Goal: Complete application form: Complete application form

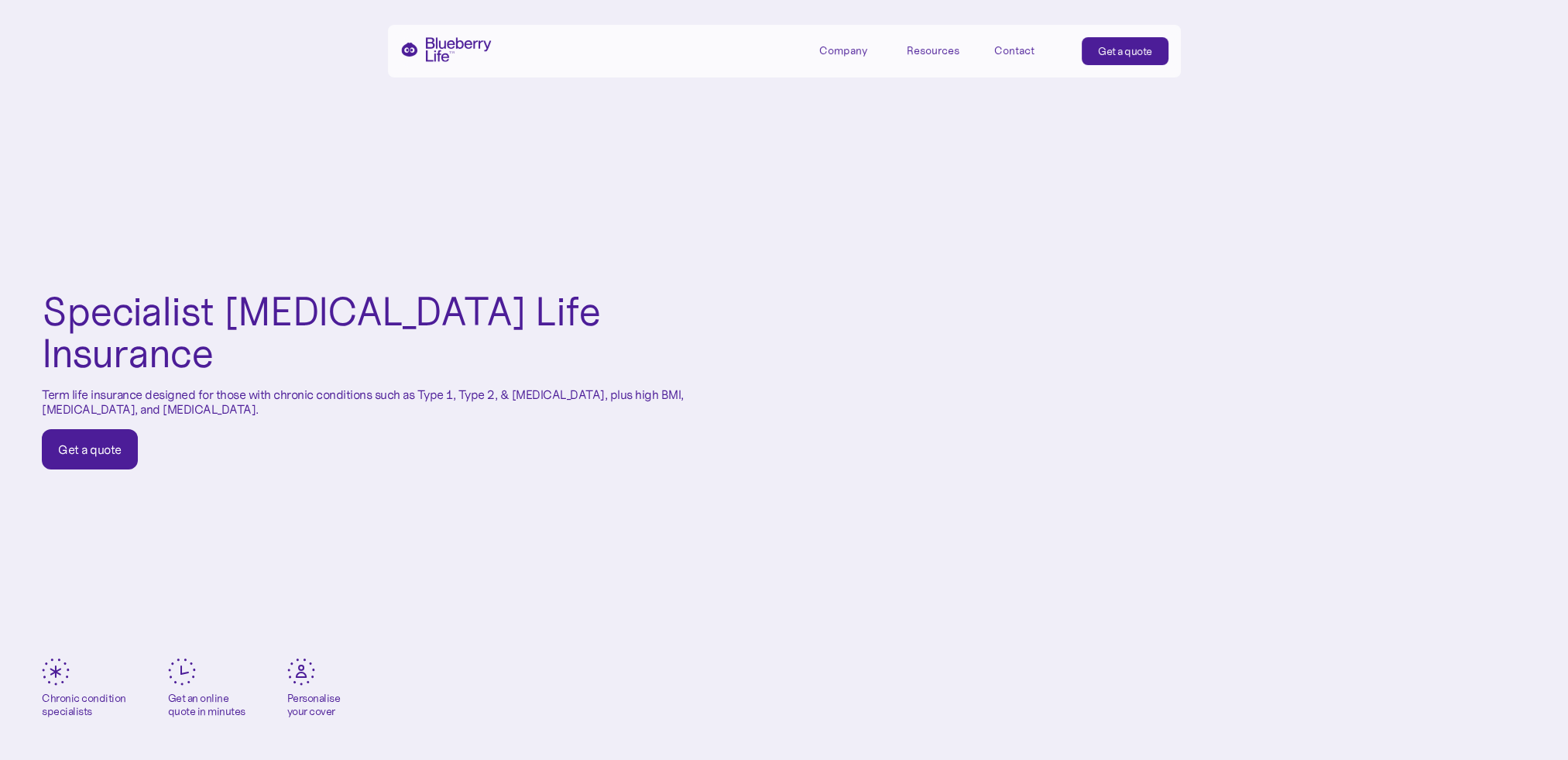
click at [104, 442] on div "Get a quote" at bounding box center [89, 449] width 63 height 15
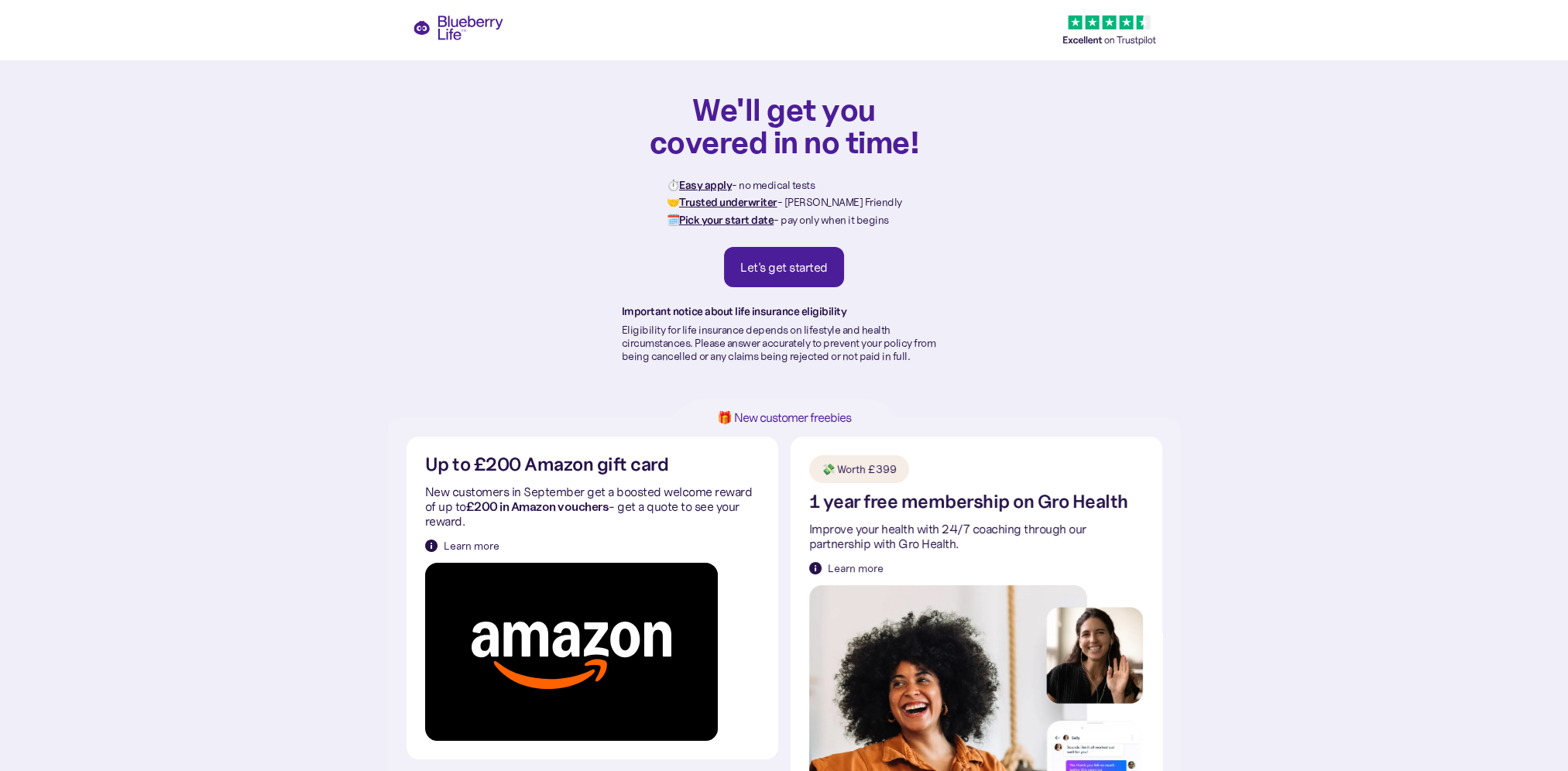
click at [790, 231] on div "We'll get you covered in no time! ⏱️ Easy apply - no medical tests 🤝 Trusted un…" at bounding box center [784, 227] width 325 height 270
click at [784, 264] on div "Let's get started" at bounding box center [784, 266] width 87 height 15
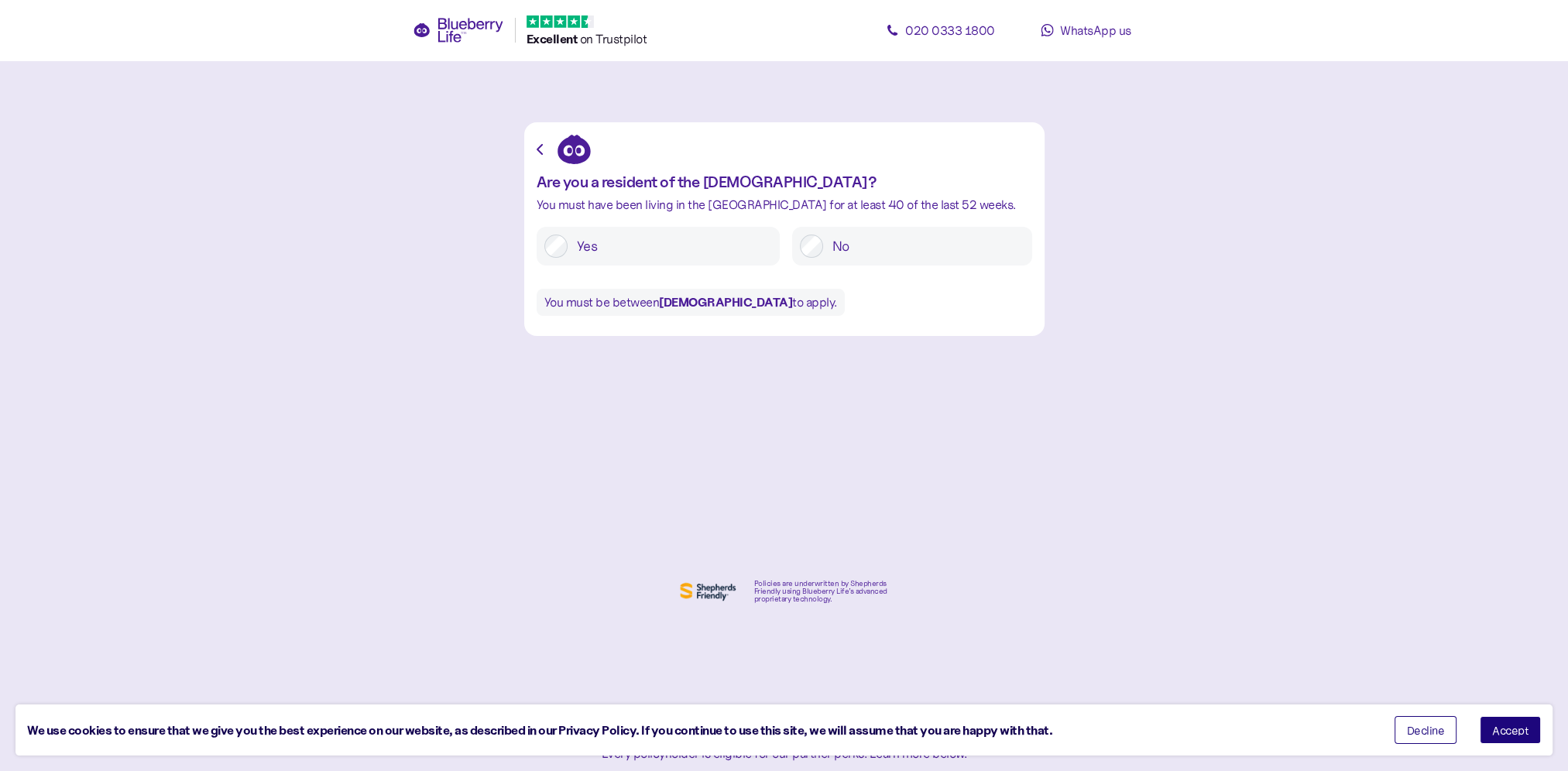
click at [1511, 723] on button "Accept" at bounding box center [1510, 729] width 61 height 28
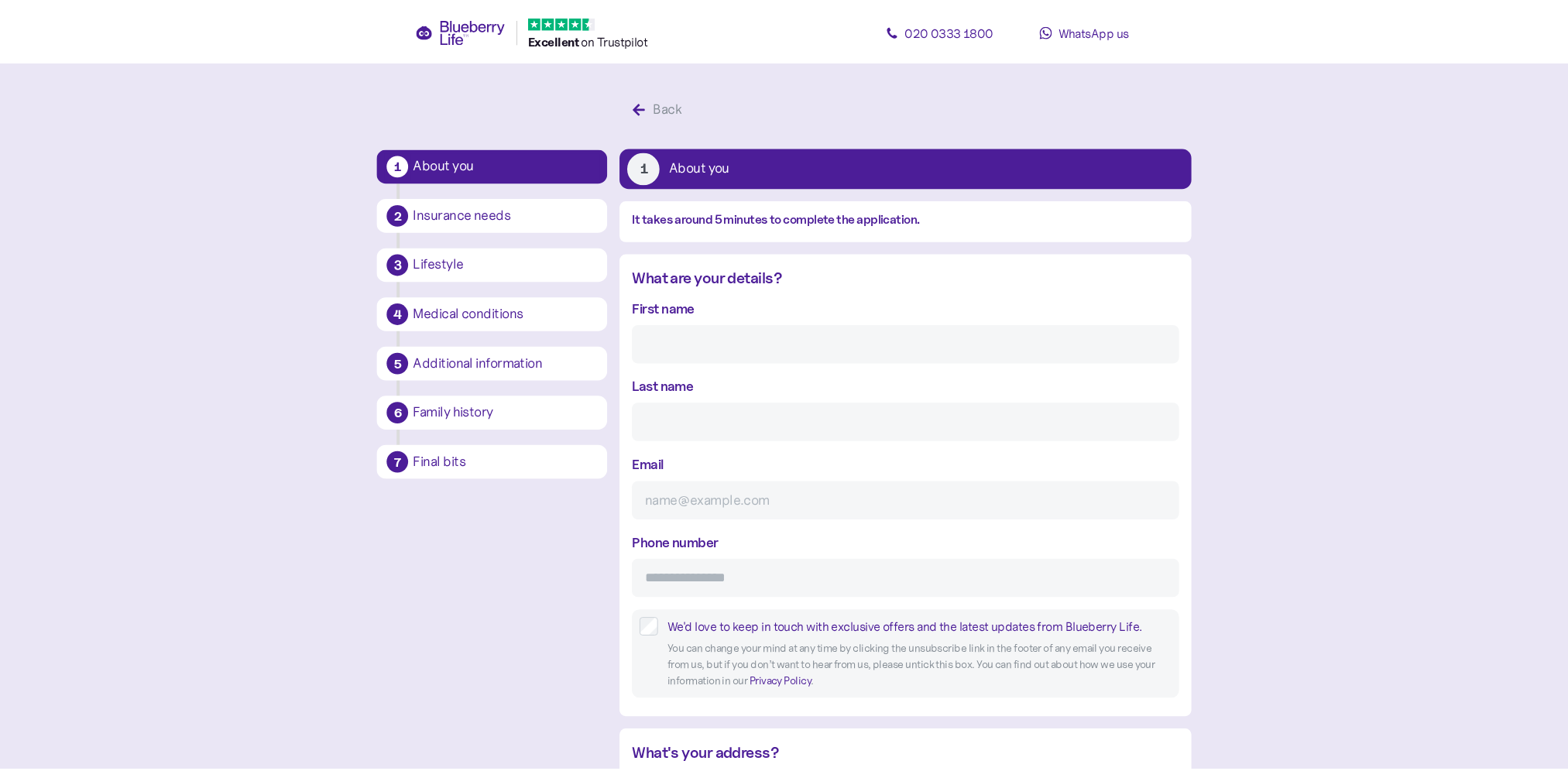
scroll to position [29, 0]
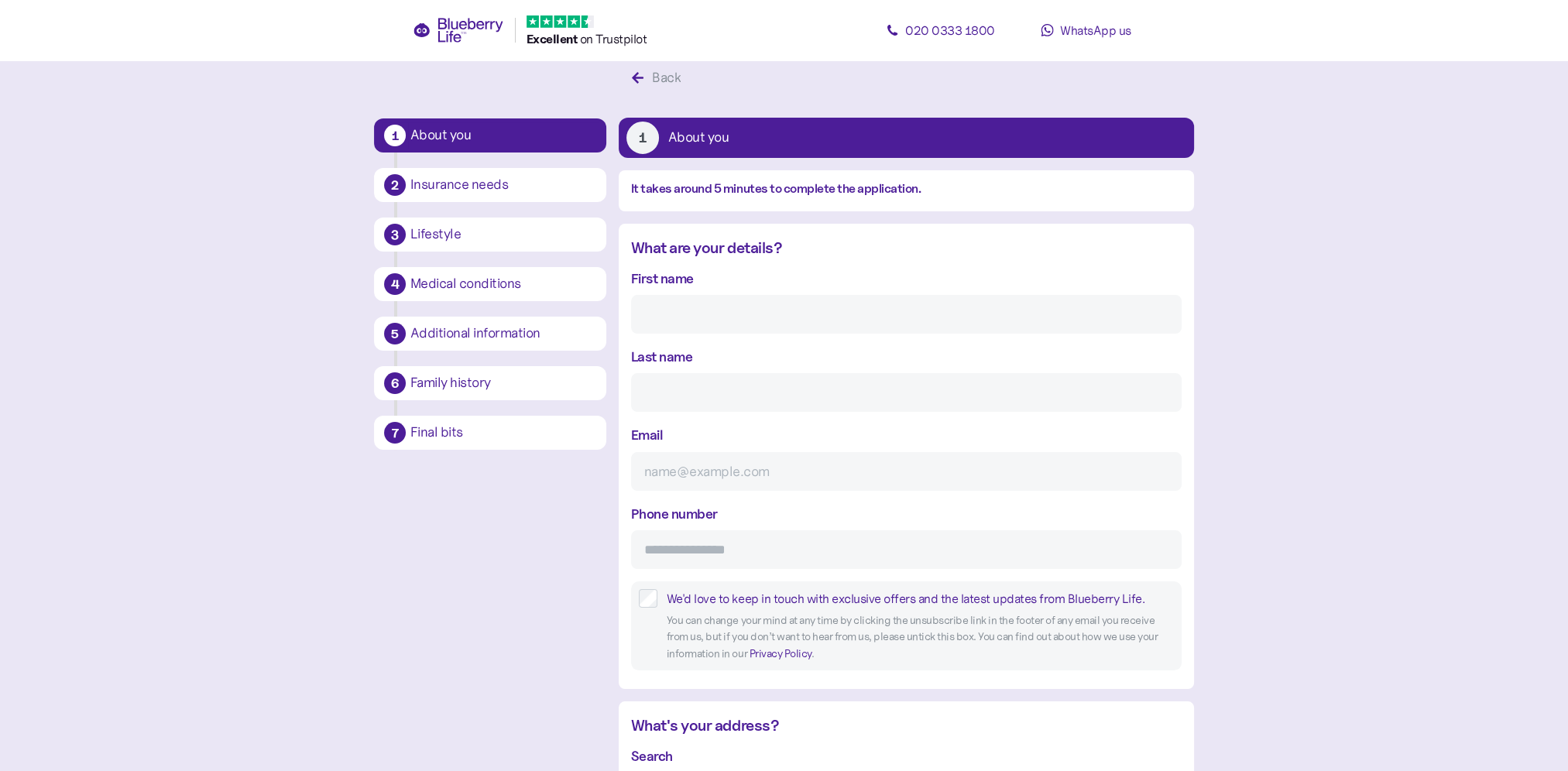
click at [688, 319] on input "First name" at bounding box center [906, 313] width 550 height 38
click at [706, 310] on input "First name" at bounding box center [906, 313] width 550 height 38
type input "[PERSON_NAME]"
type input "[EMAIL_ADDRESS][DOMAIN_NAME]"
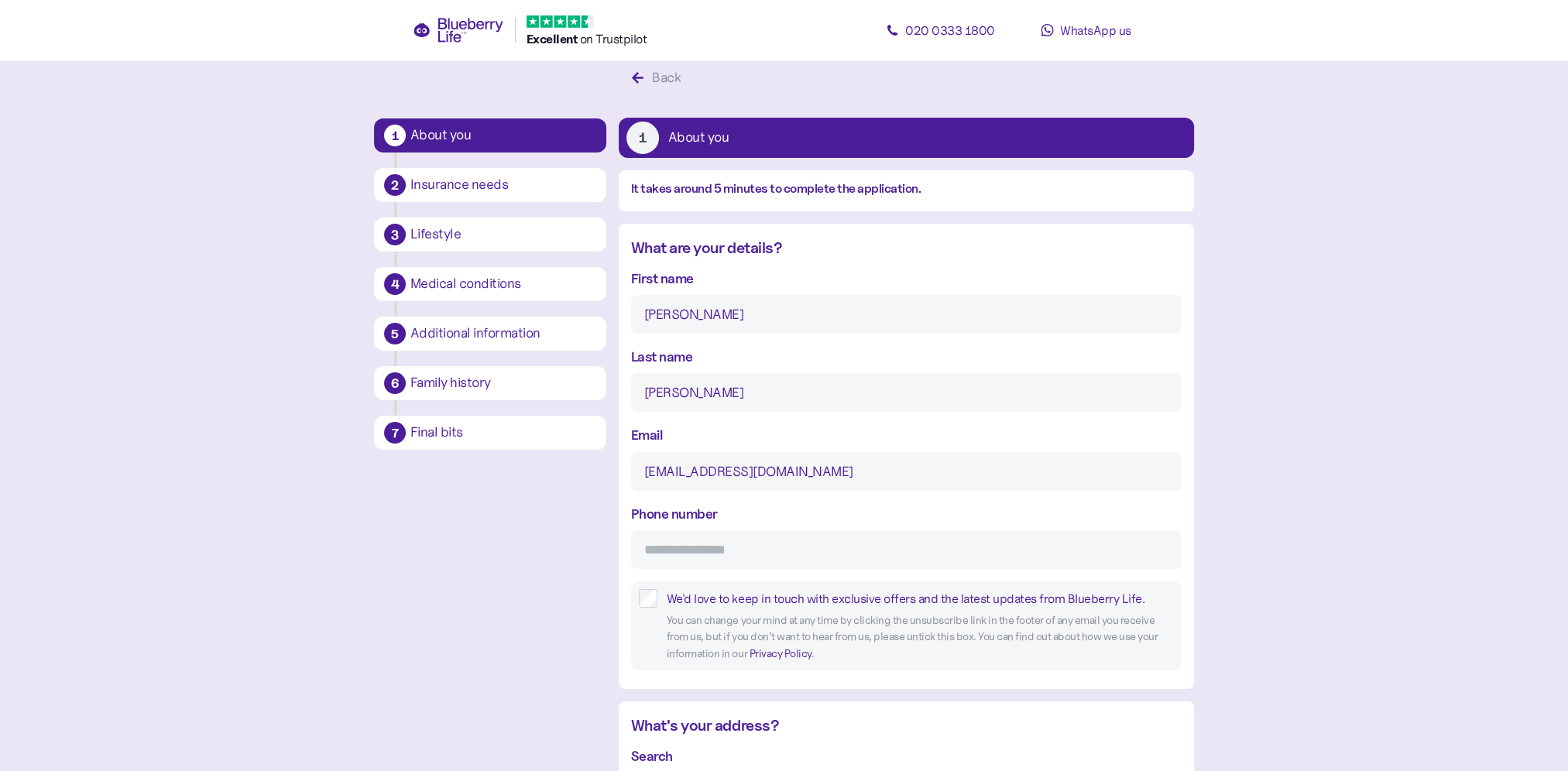
type input "**********"
type input "******"
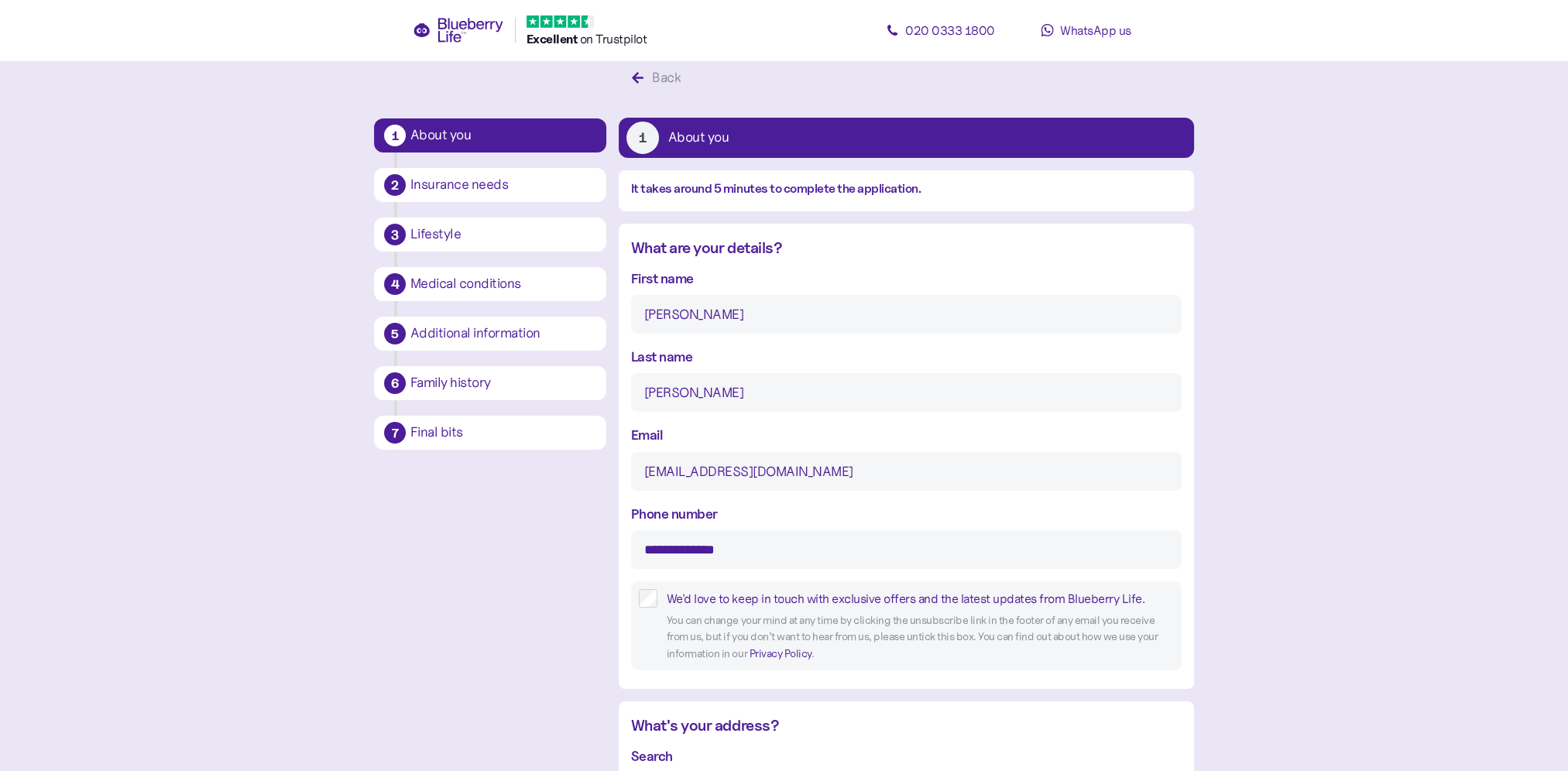
type input "********"
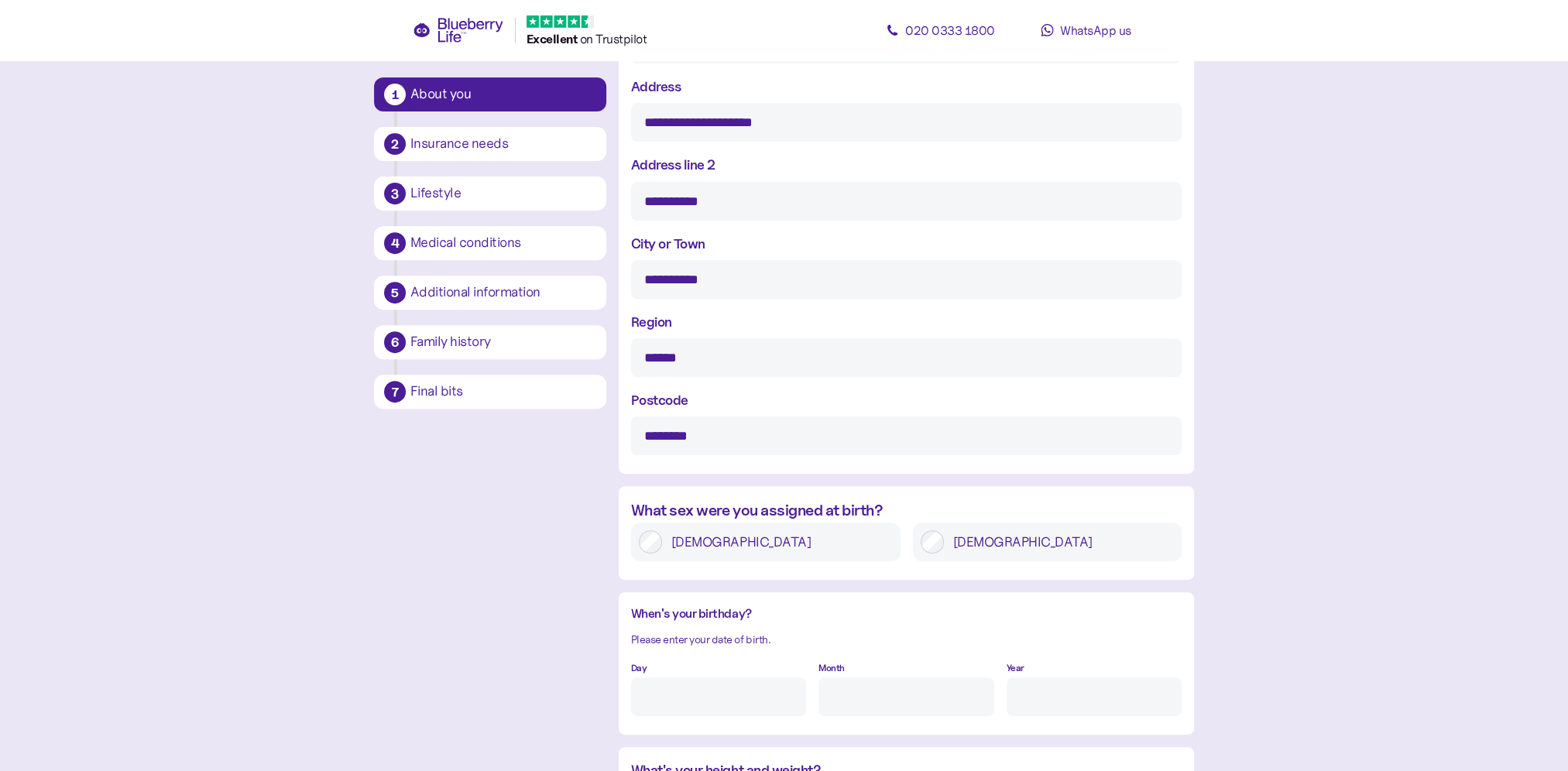
scroll to position [804, 0]
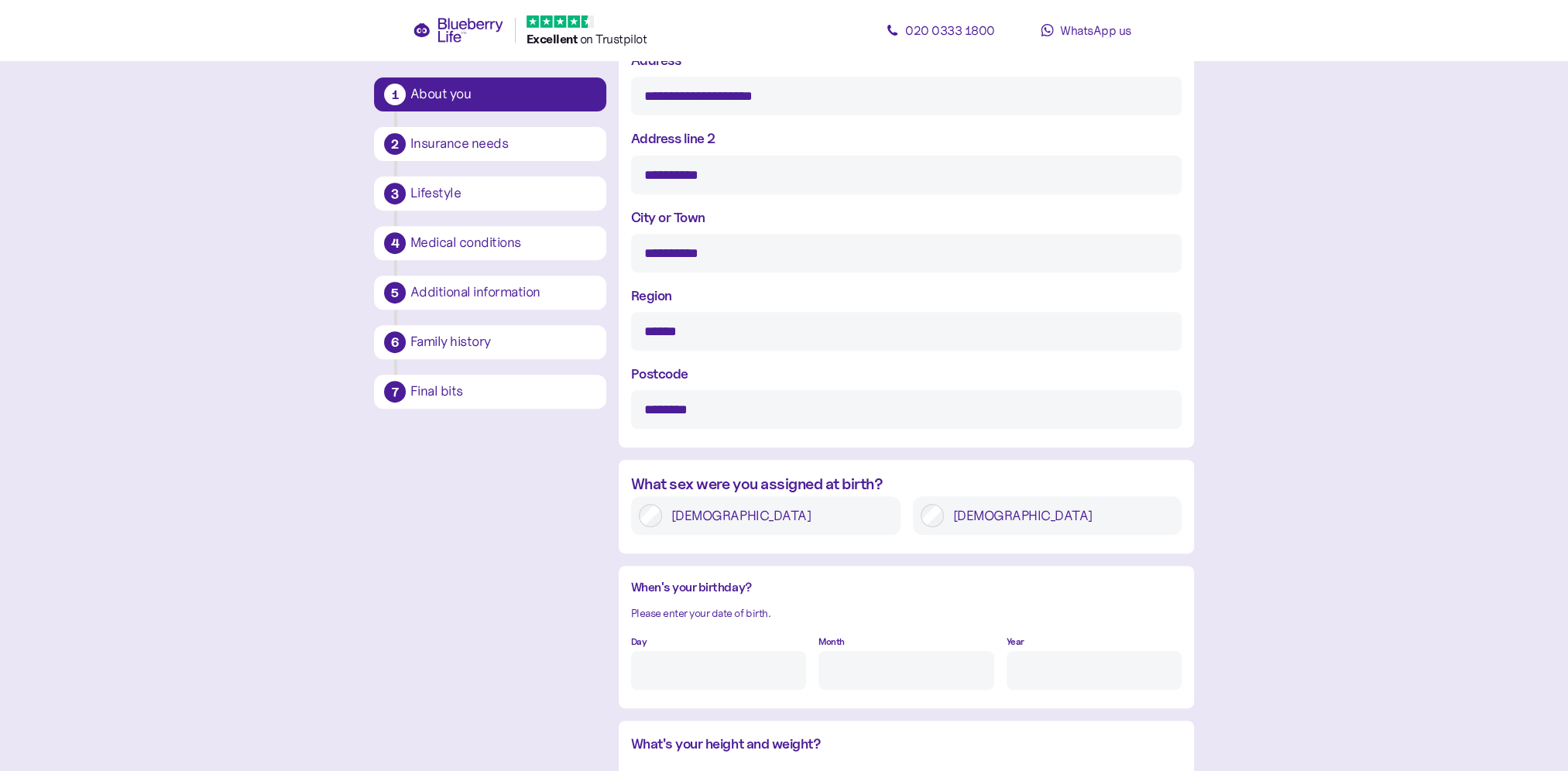
type input "Jonathan"
click at [970, 508] on label "Male" at bounding box center [1059, 515] width 231 height 23
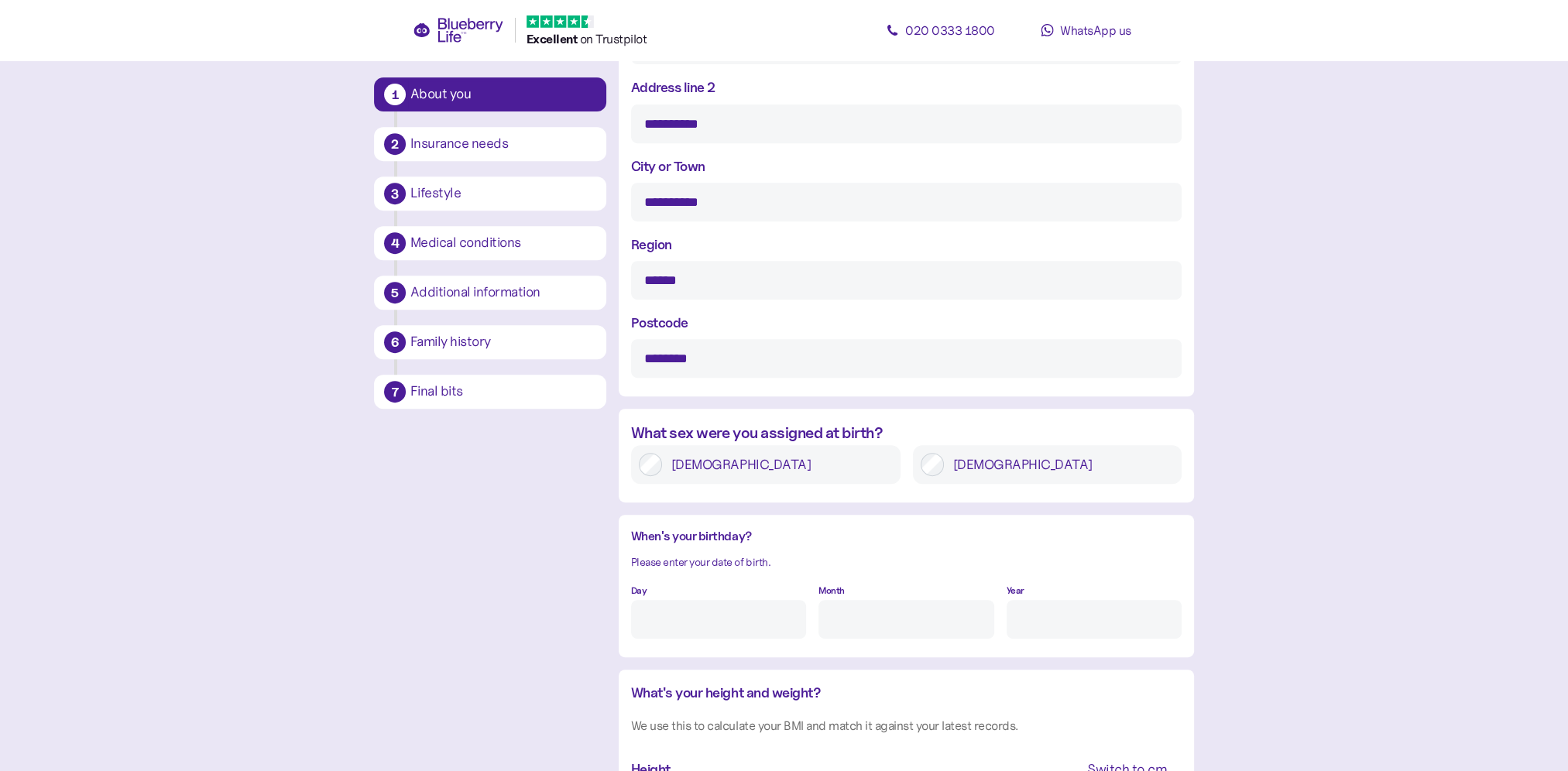
scroll to position [881, 0]
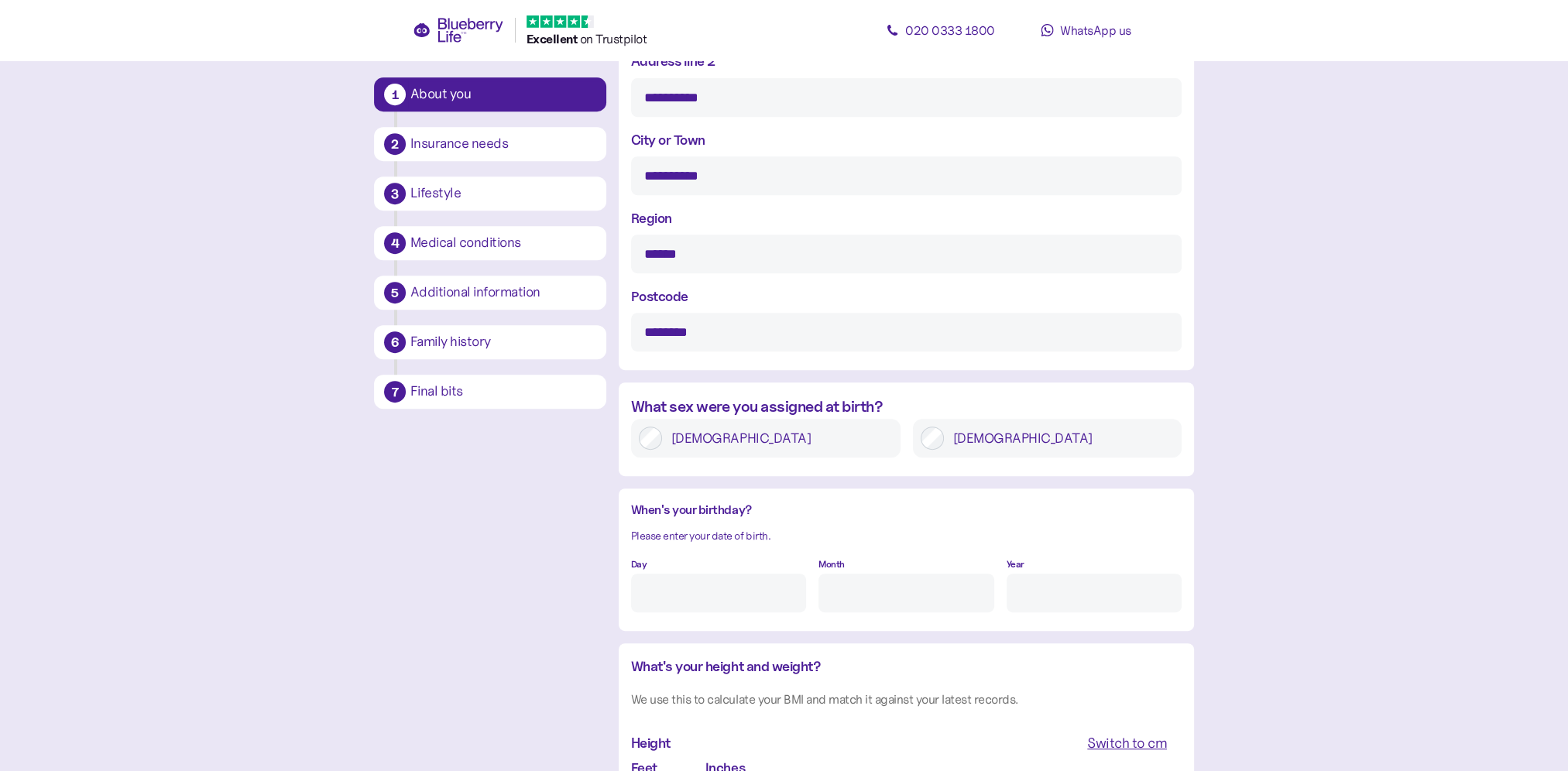
click at [711, 595] on input "Day" at bounding box center [719, 592] width 175 height 38
type input "8"
type input "2"
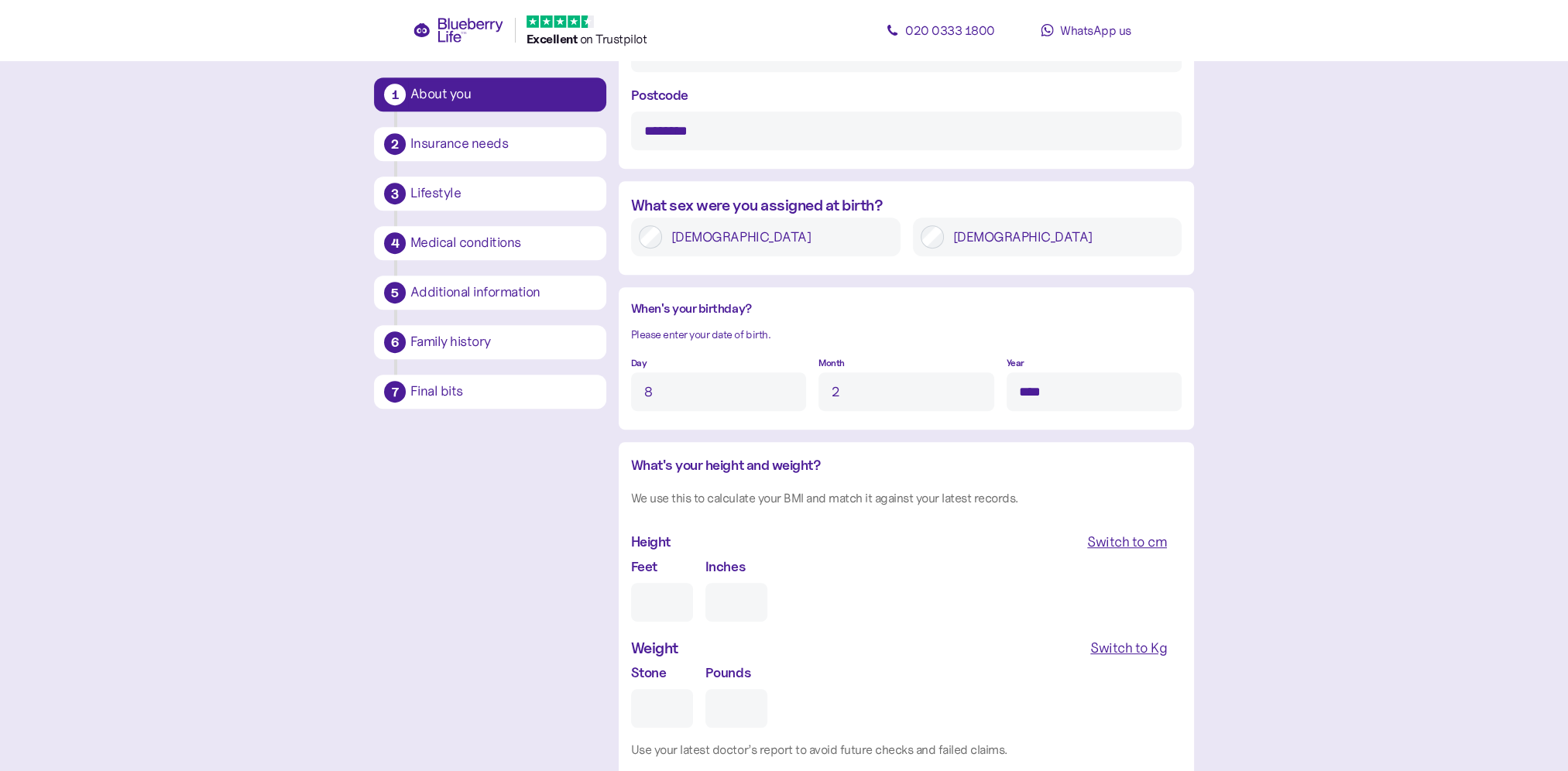
scroll to position [1113, 0]
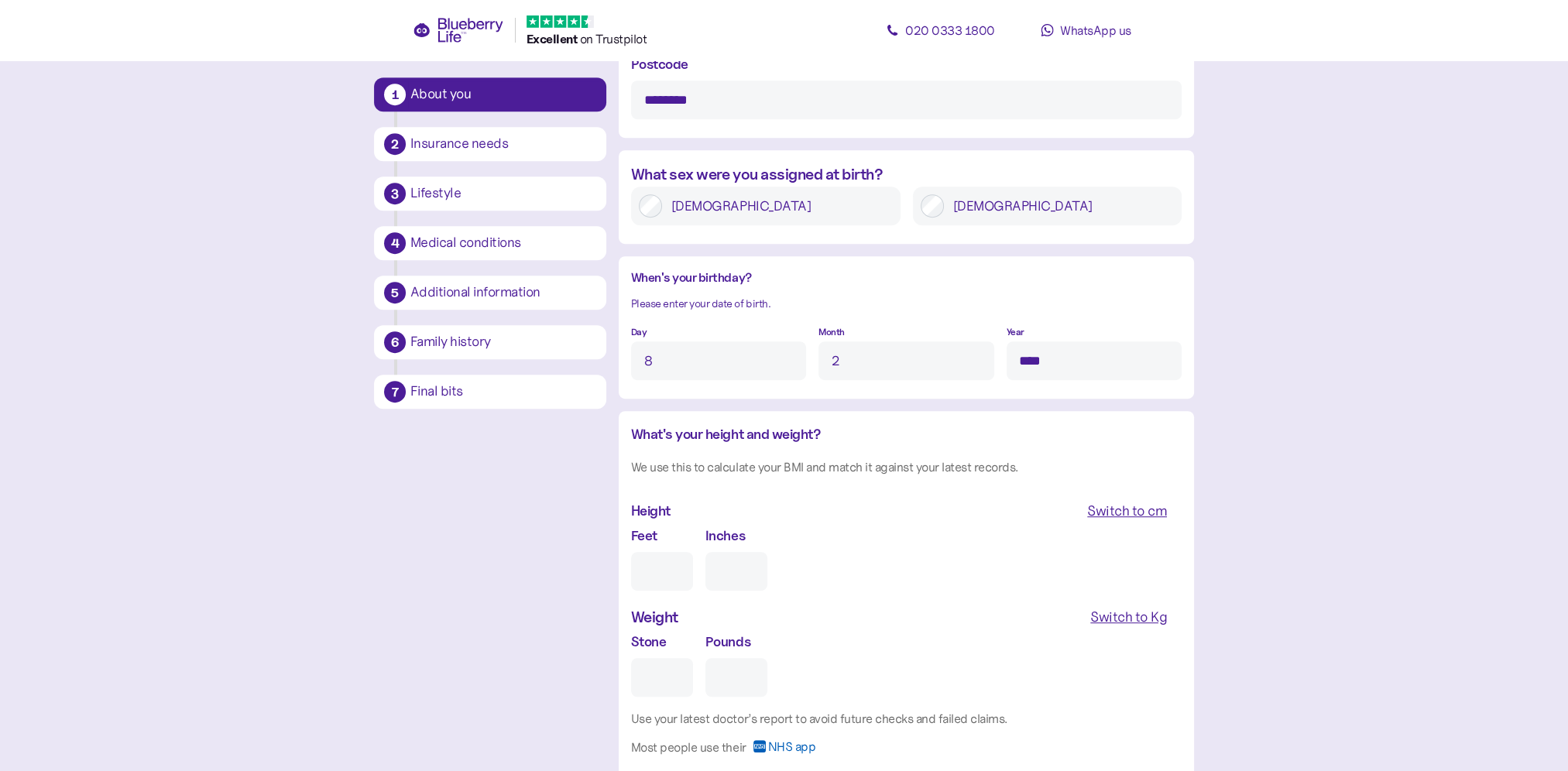
type input "****"
click at [656, 577] on input "Feet" at bounding box center [662, 571] width 62 height 38
type input "5"
type input "0"
type input "5"
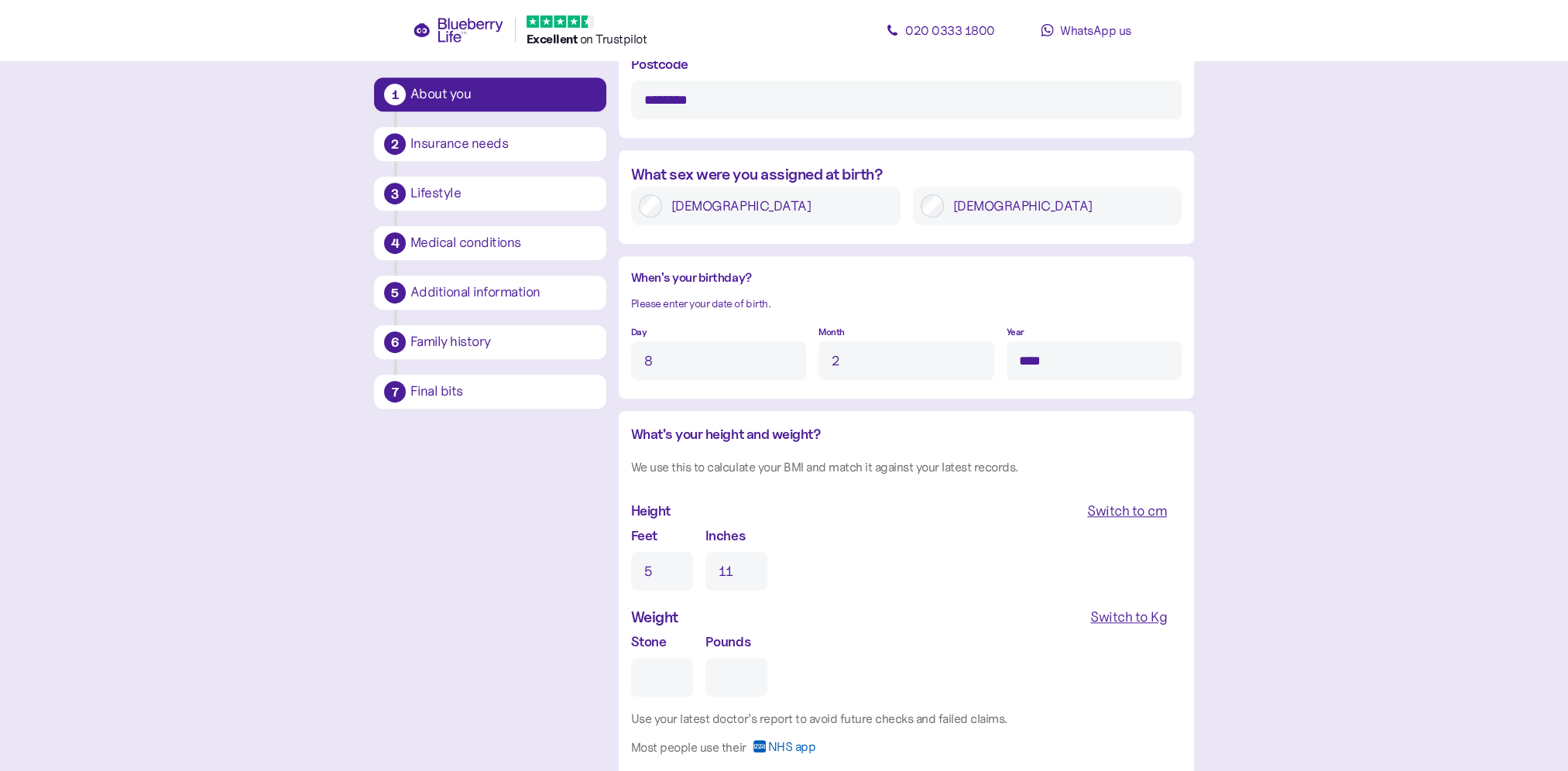
type input "11"
click at [656, 669] on input "Stone" at bounding box center [662, 677] width 62 height 38
type input "1"
type input "0"
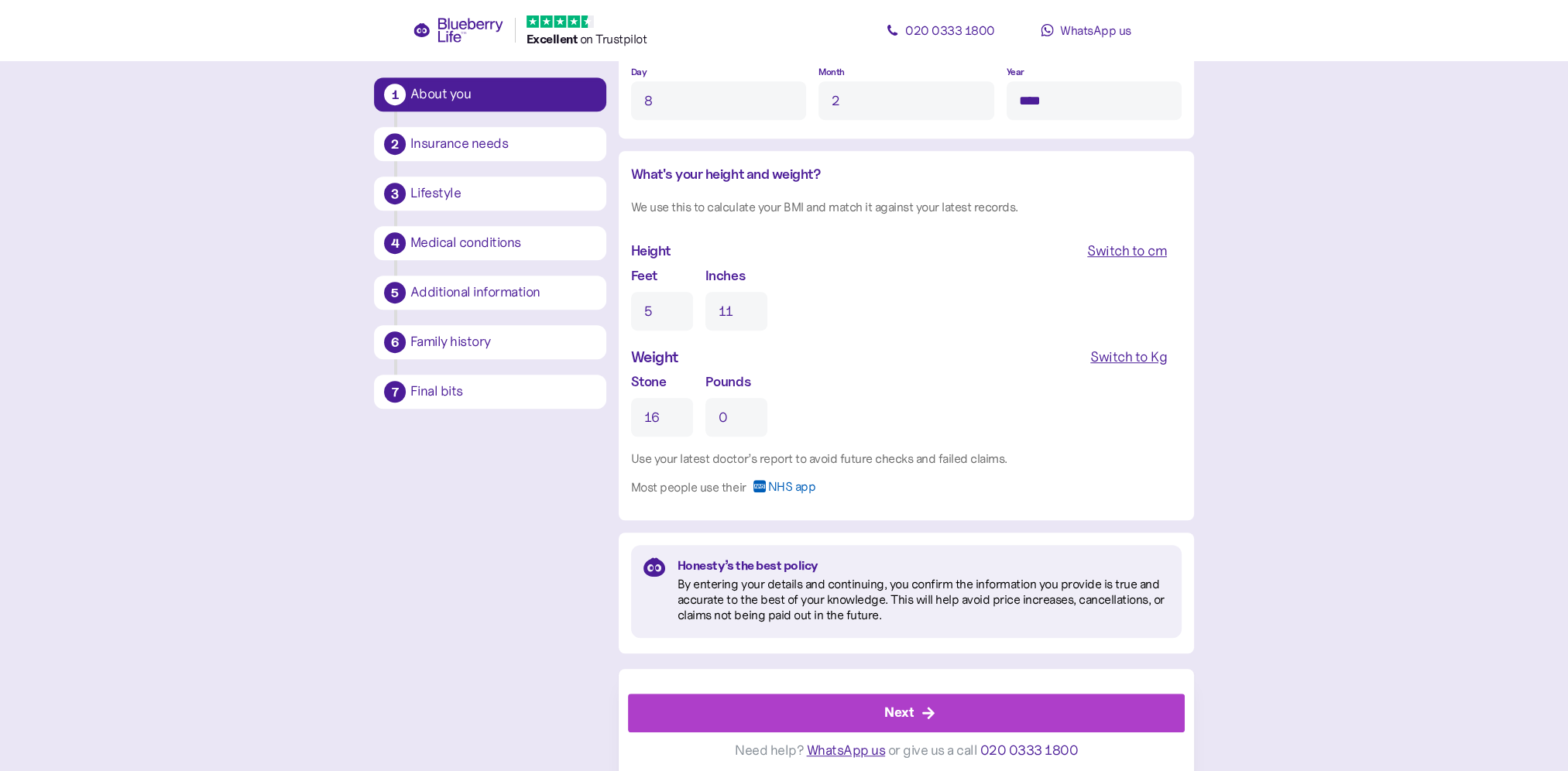
scroll to position [1380, 0]
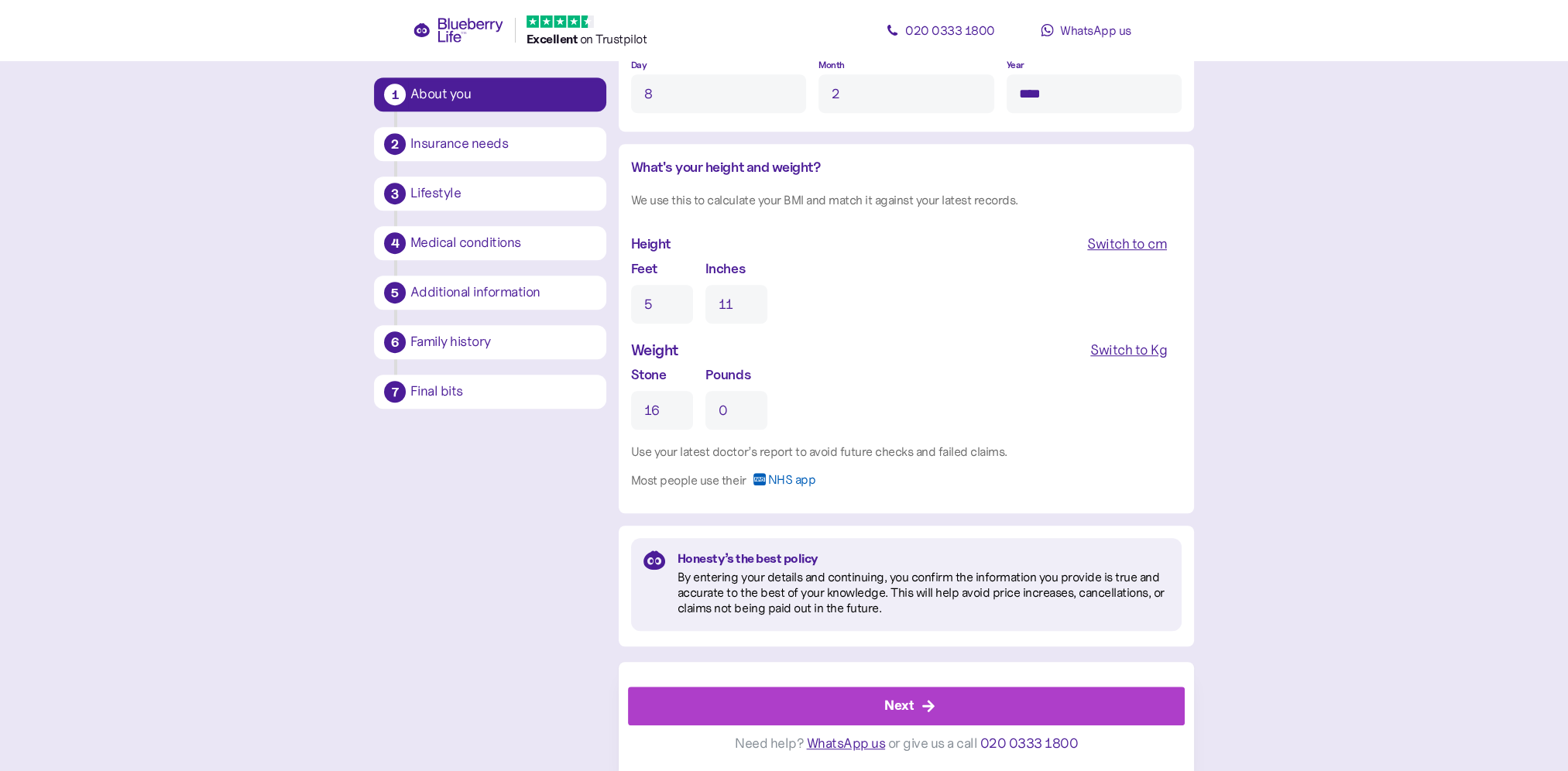
type input "16"
click at [841, 703] on div "Next" at bounding box center [910, 706] width 522 height 37
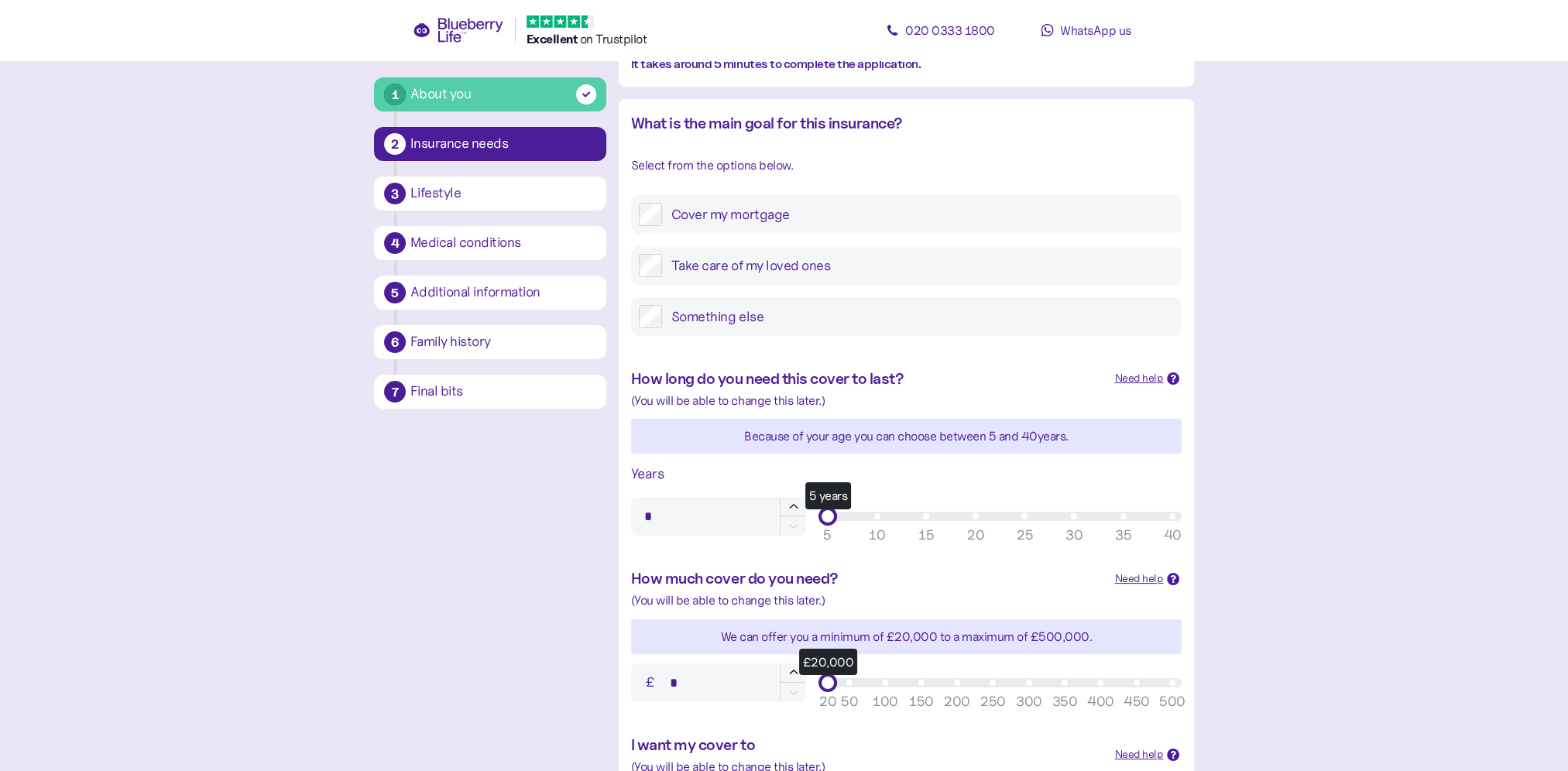
scroll to position [155, 0]
type input "**"
drag, startPoint x: 827, startPoint y: 511, endPoint x: 1022, endPoint y: 516, distance: 195.1
click at [1022, 516] on div "25 years" at bounding box center [1025, 515] width 20 height 20
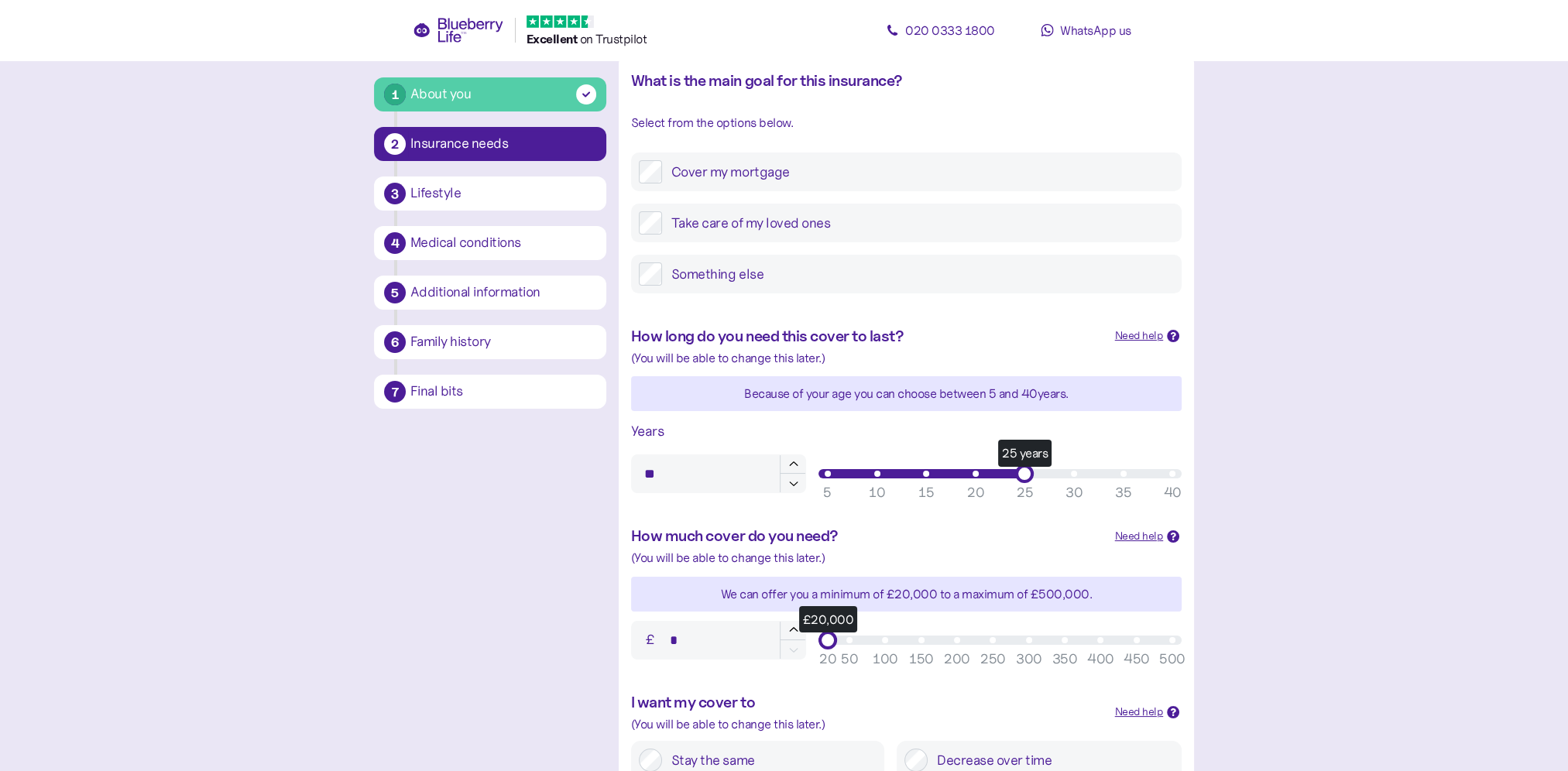
scroll to position [310, 0]
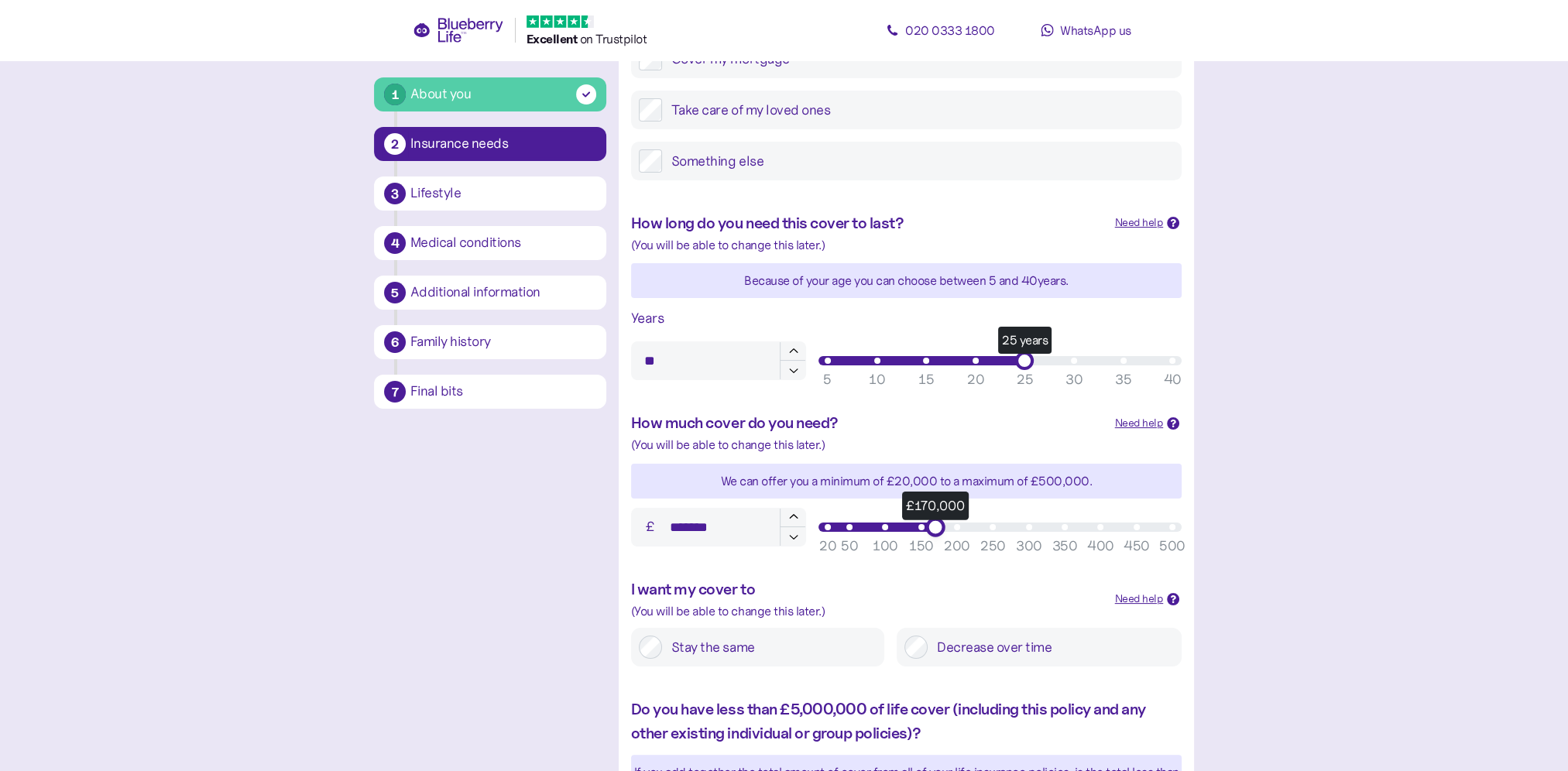
type input "*******"
drag, startPoint x: 830, startPoint y: 527, endPoint x: 917, endPoint y: 532, distance: 87.1
click at [917, 532] on div "£150,000" at bounding box center [921, 527] width 20 height 20
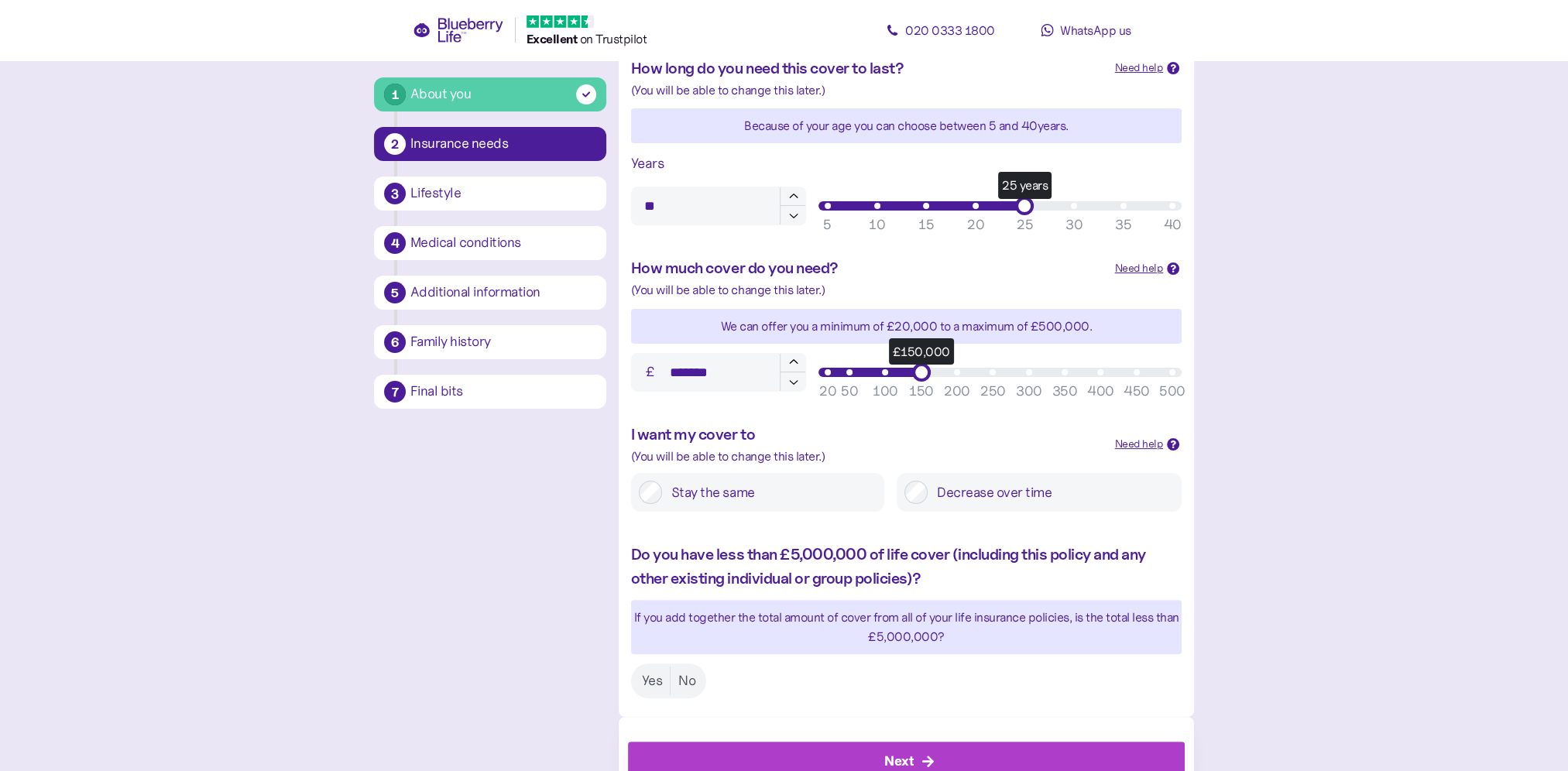
scroll to position [520, 0]
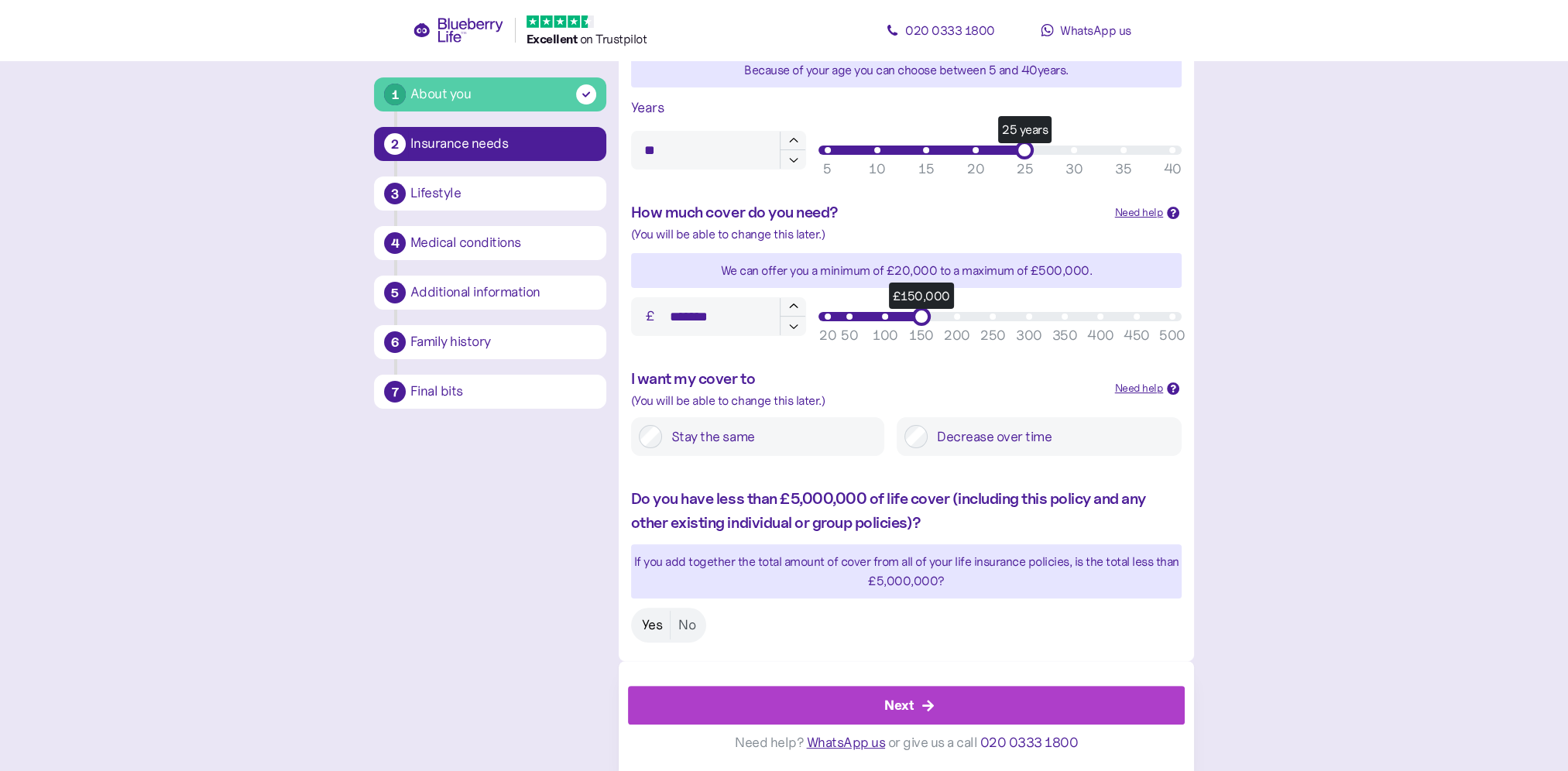
click at [652, 622] on label "Yes" at bounding box center [652, 625] width 37 height 28
click at [882, 709] on div "Next" at bounding box center [910, 705] width 522 height 37
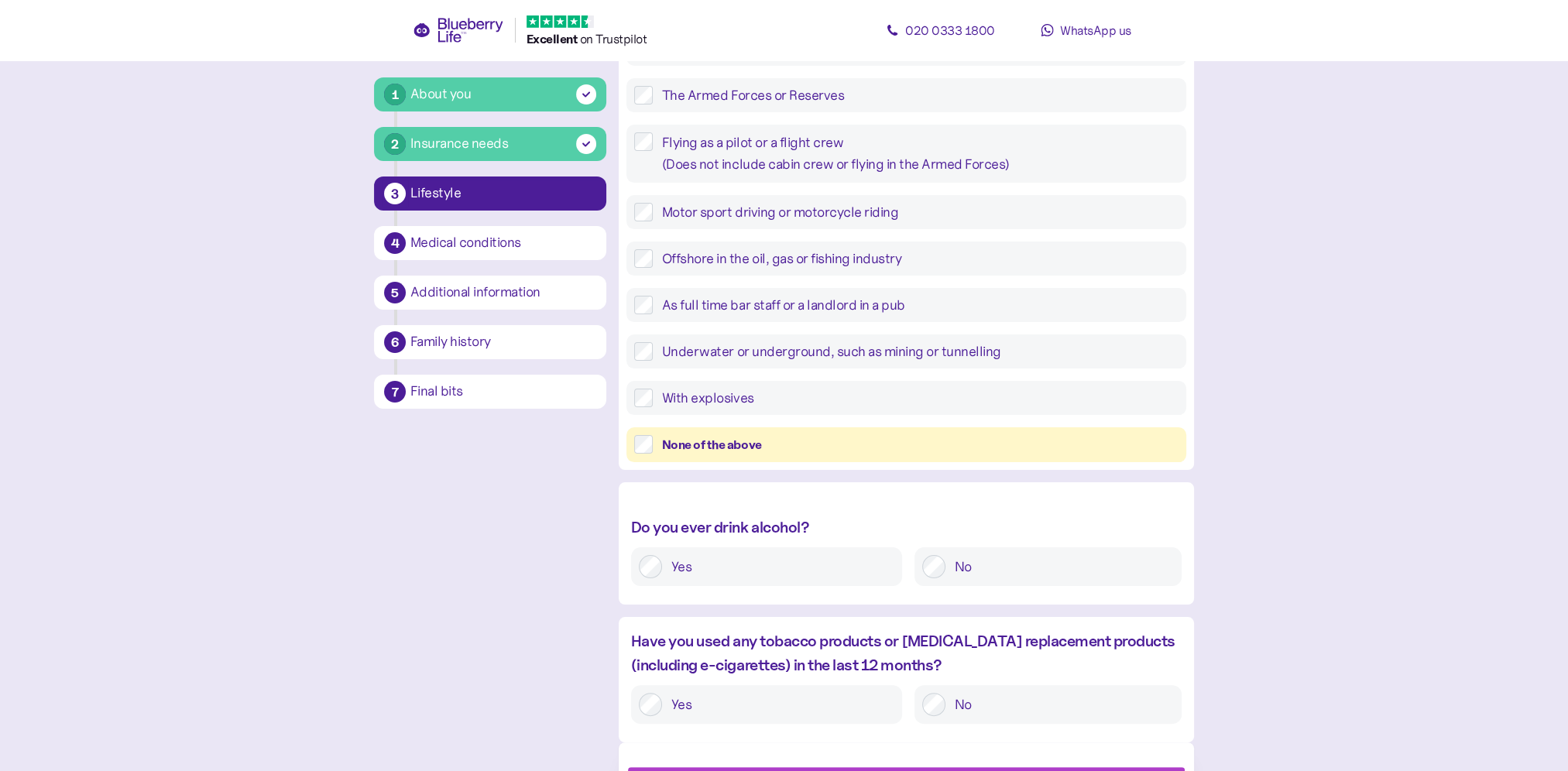
scroll to position [404, 0]
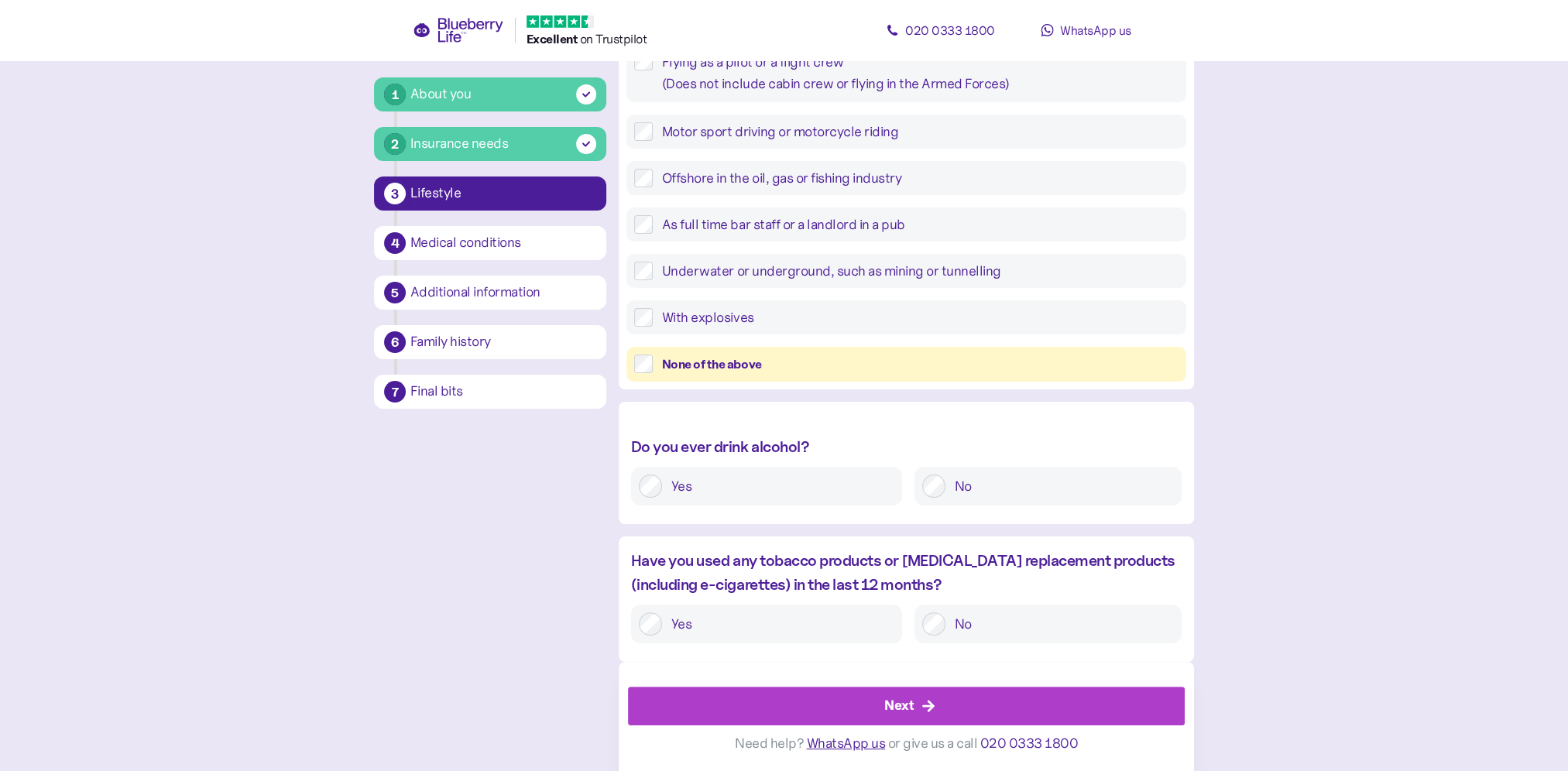
click at [917, 715] on div "Next" at bounding box center [910, 706] width 522 height 37
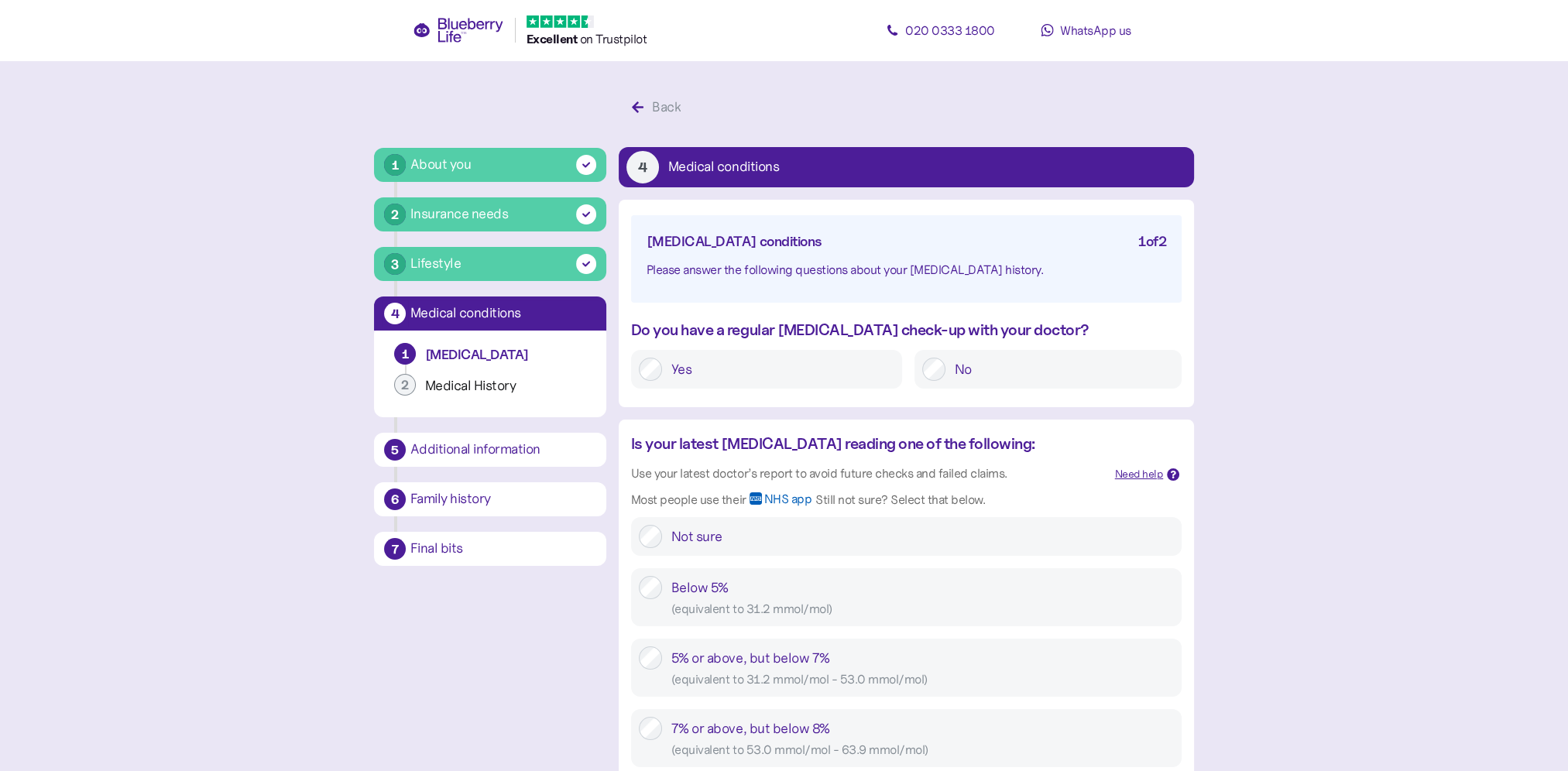
click at [632, 375] on div "Yes" at bounding box center [767, 369] width 271 height 38
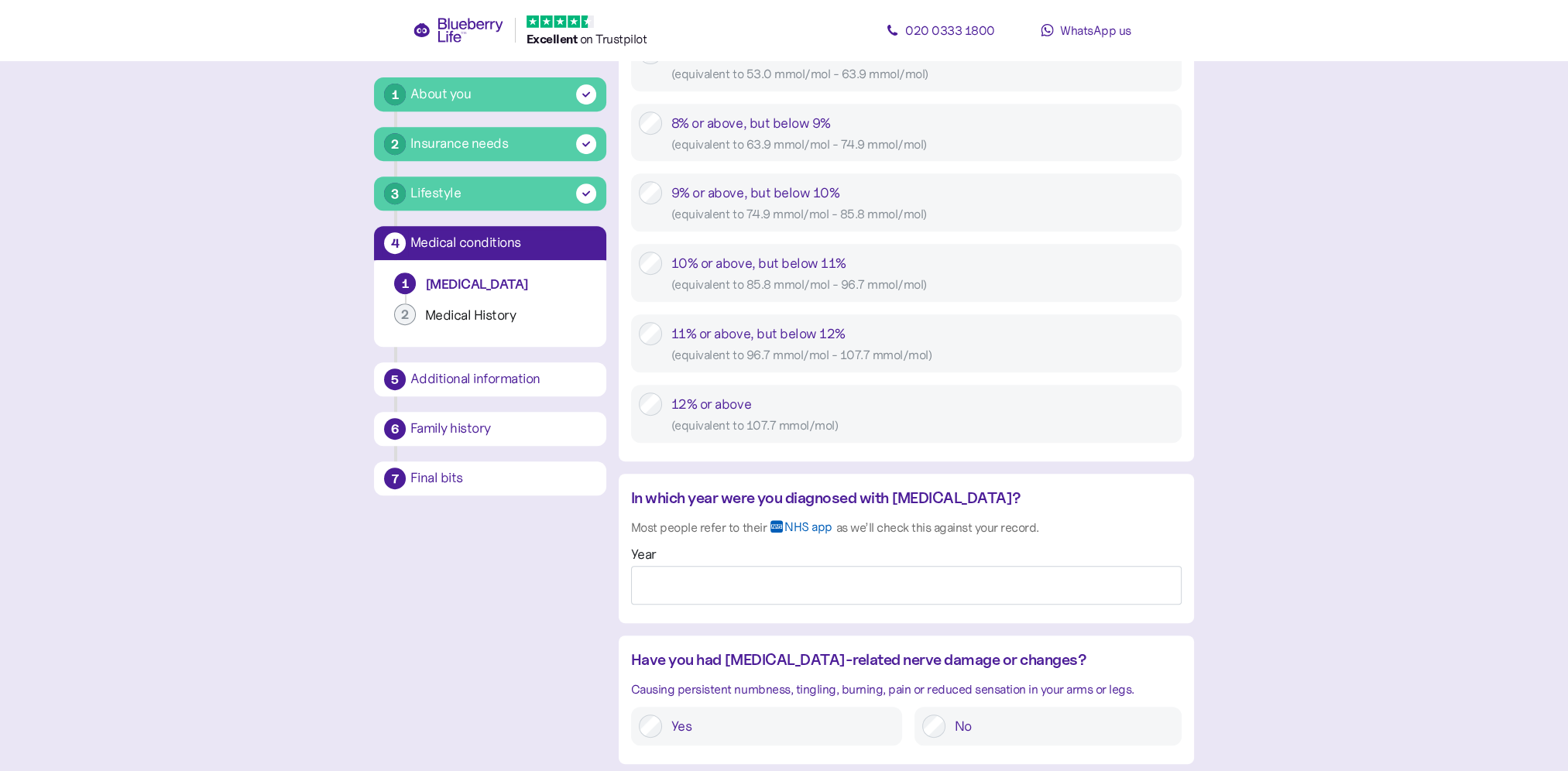
scroll to position [929, 0]
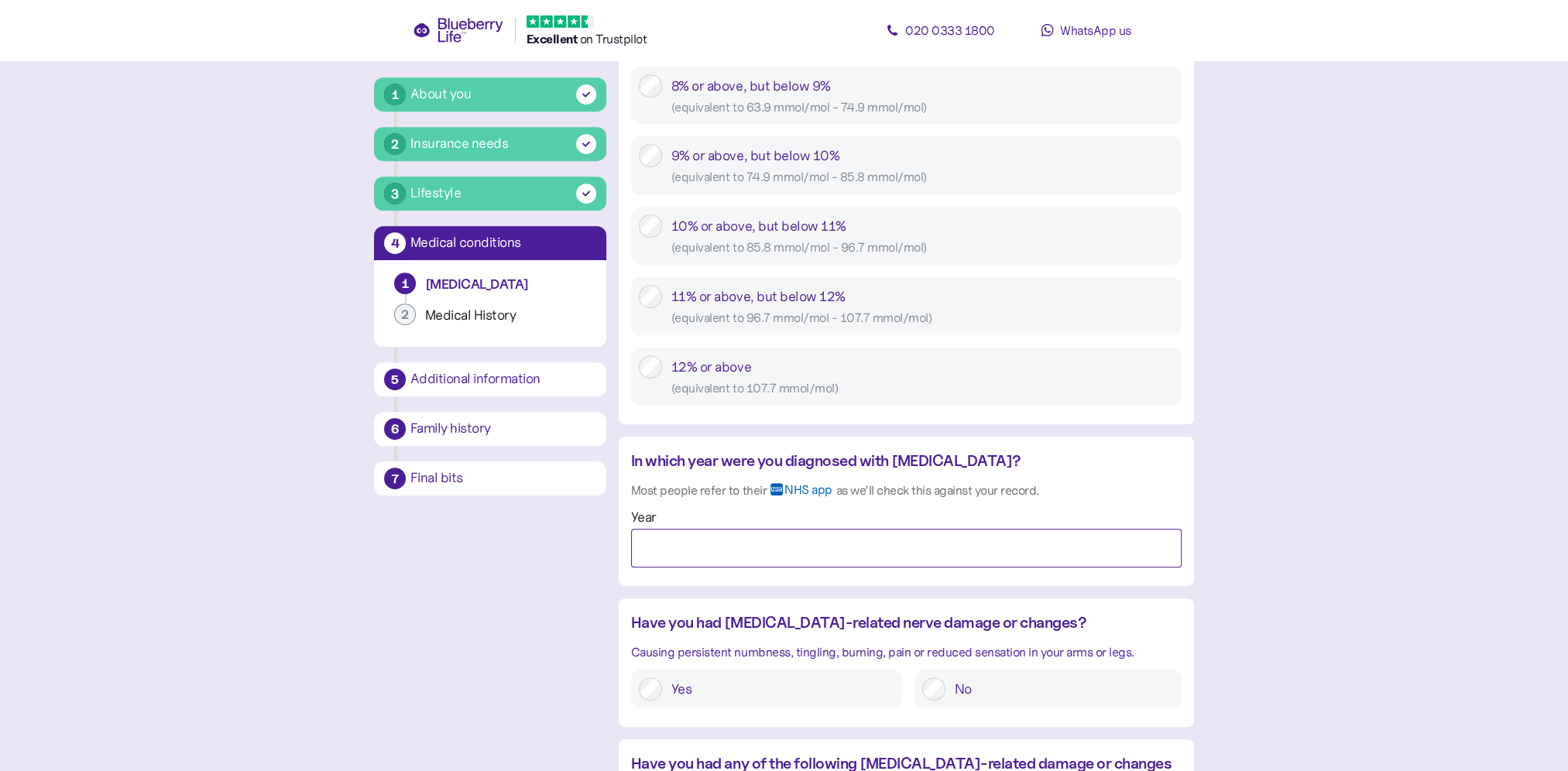
click at [720, 539] on input "Year" at bounding box center [906, 548] width 550 height 38
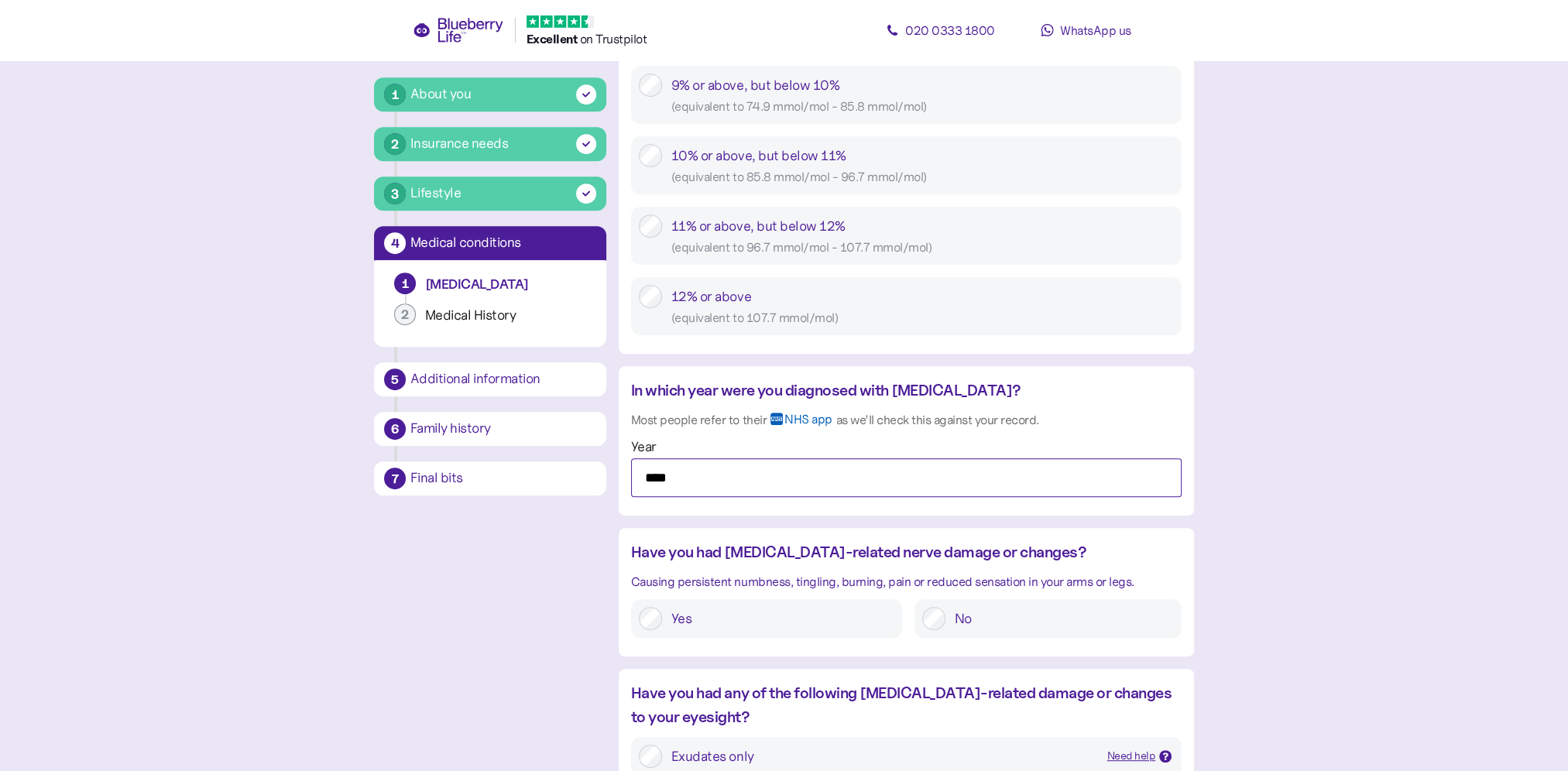
scroll to position [1083, 0]
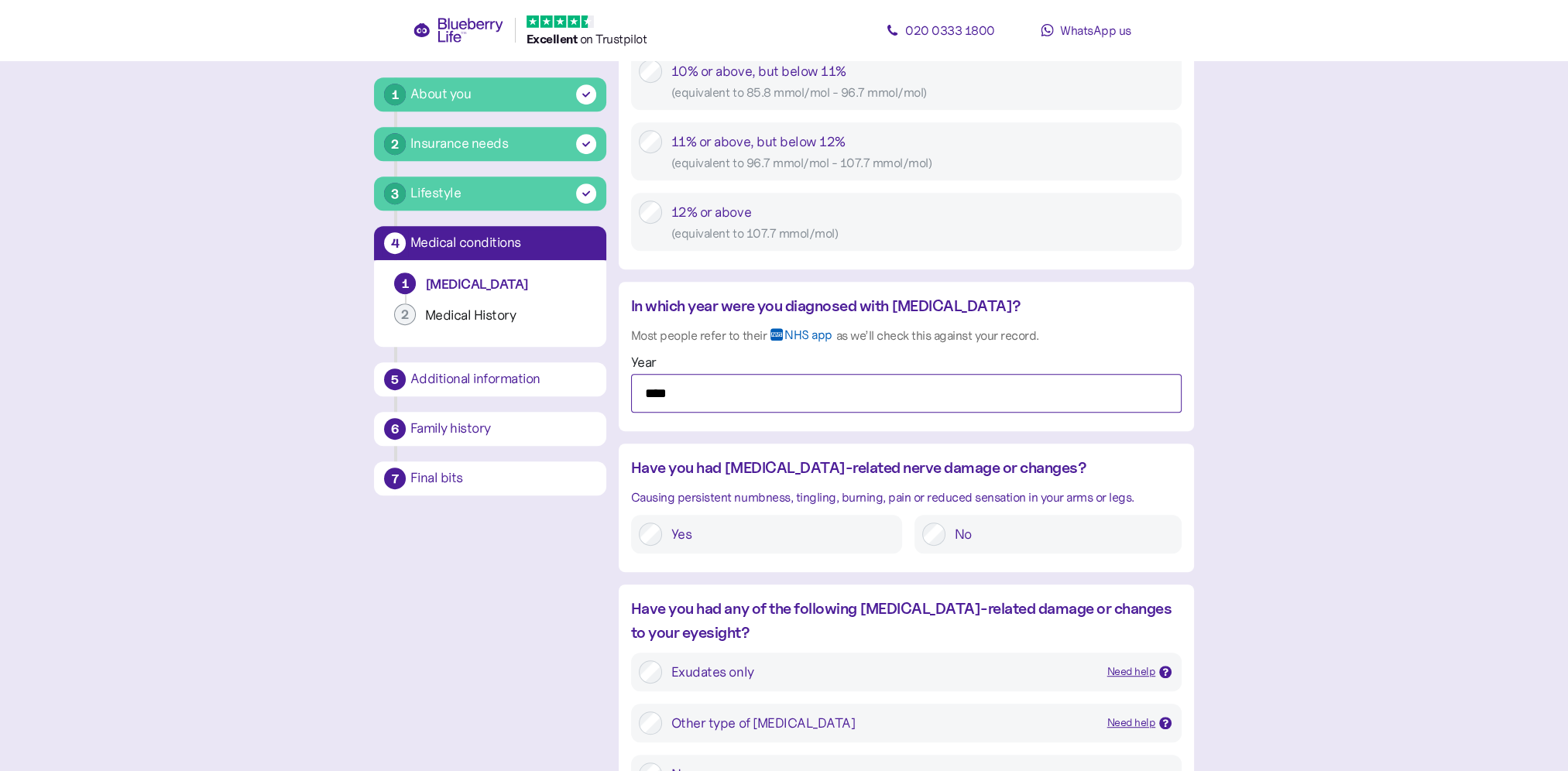
type input "****"
click at [947, 533] on label "No" at bounding box center [1060, 534] width 229 height 23
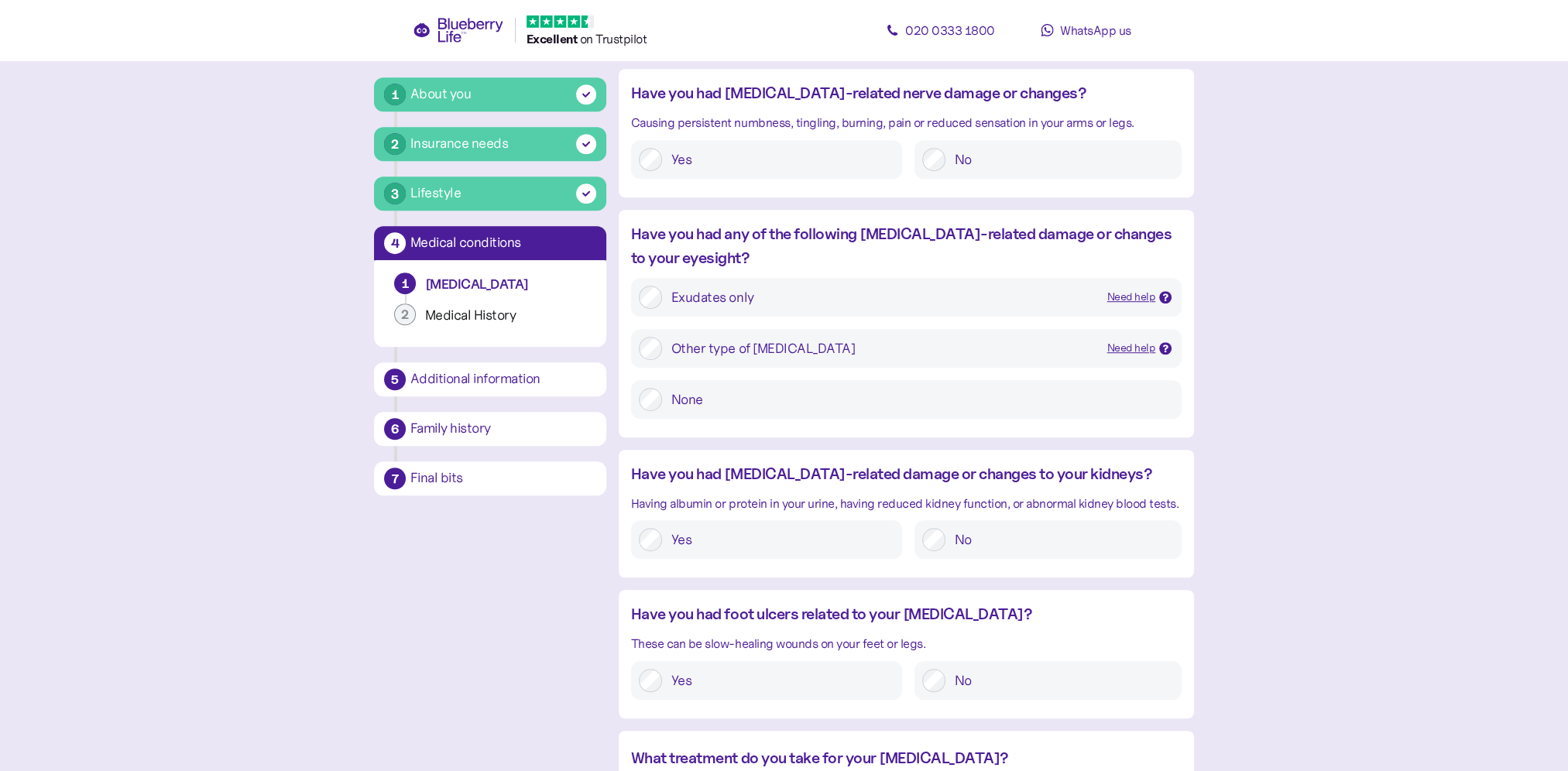
scroll to position [1548, 0]
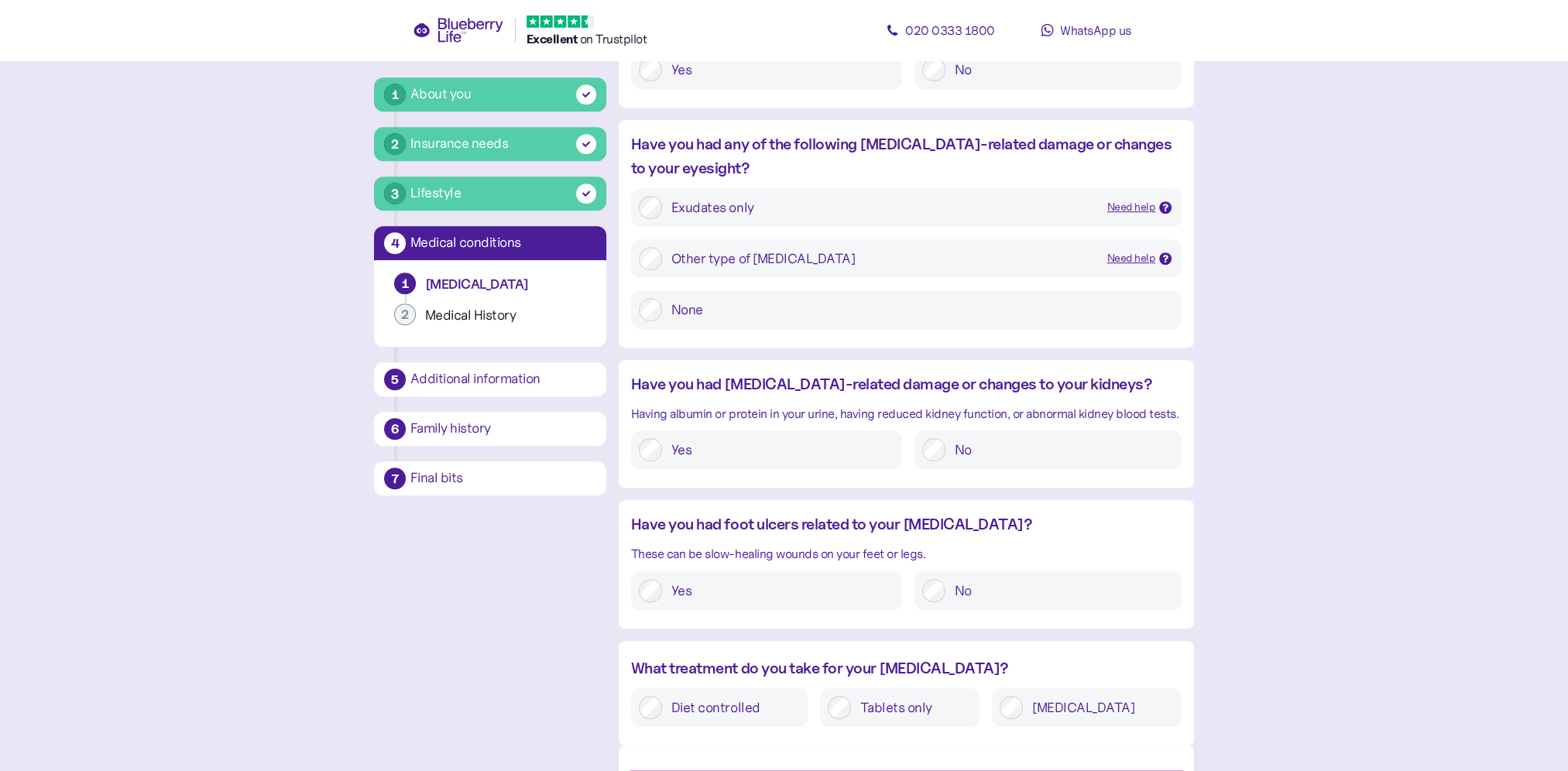
click at [946, 590] on label "No" at bounding box center [1060, 590] width 229 height 23
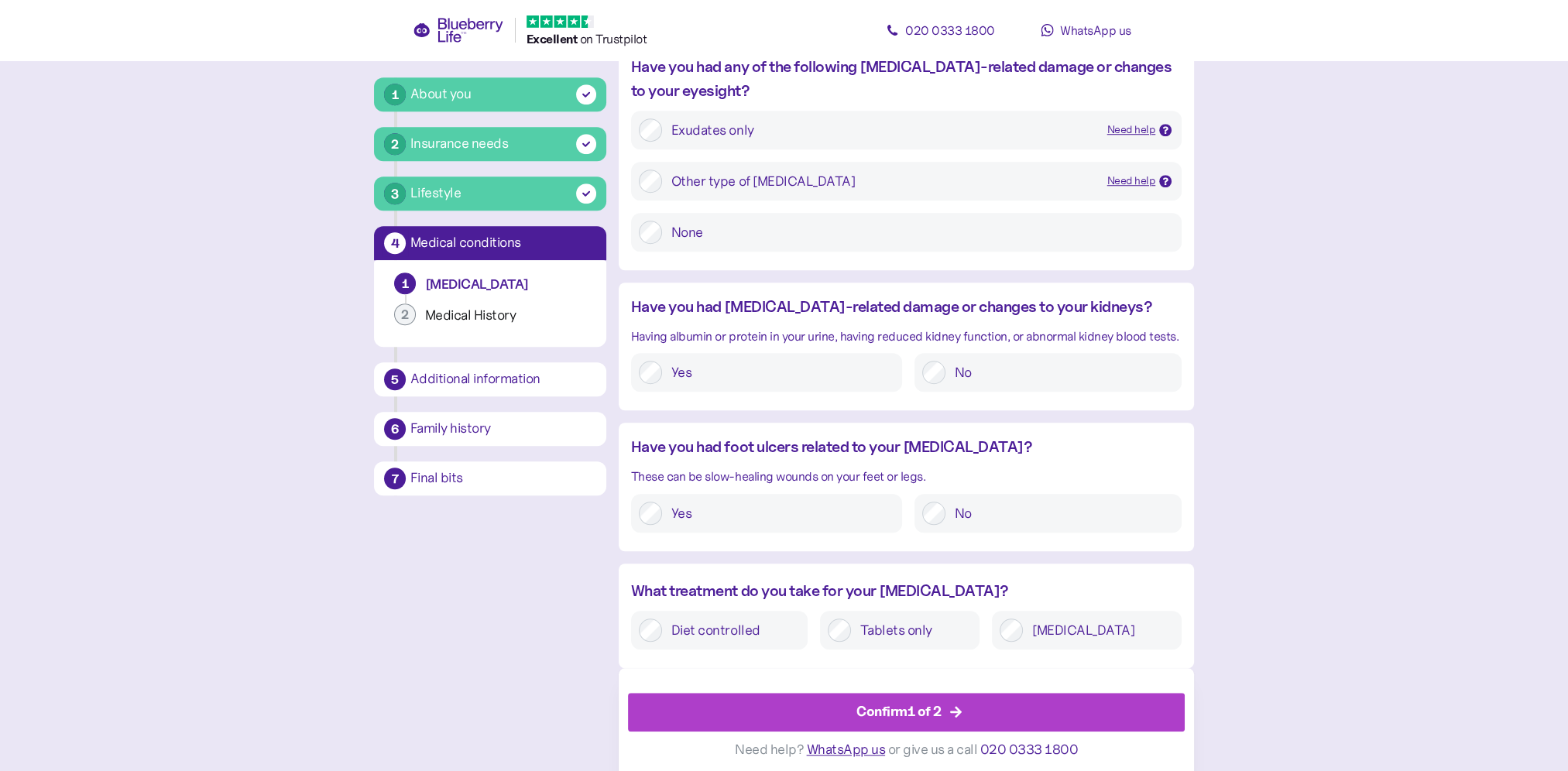
scroll to position [1632, 0]
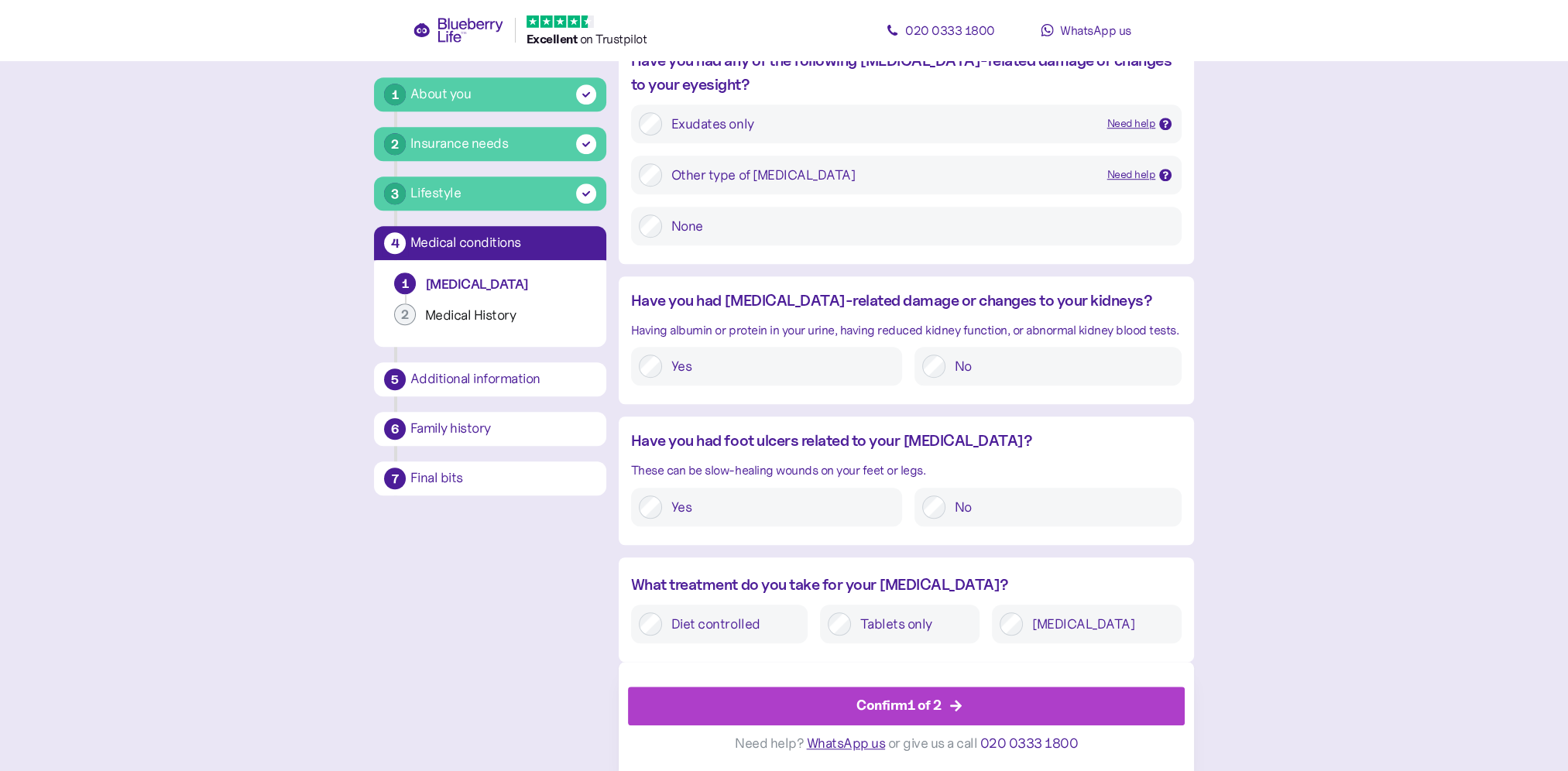
click at [1105, 613] on label "Insulin" at bounding box center [1099, 624] width 151 height 23
click at [935, 703] on div "Confirm 1 of 2" at bounding box center [899, 705] width 85 height 20
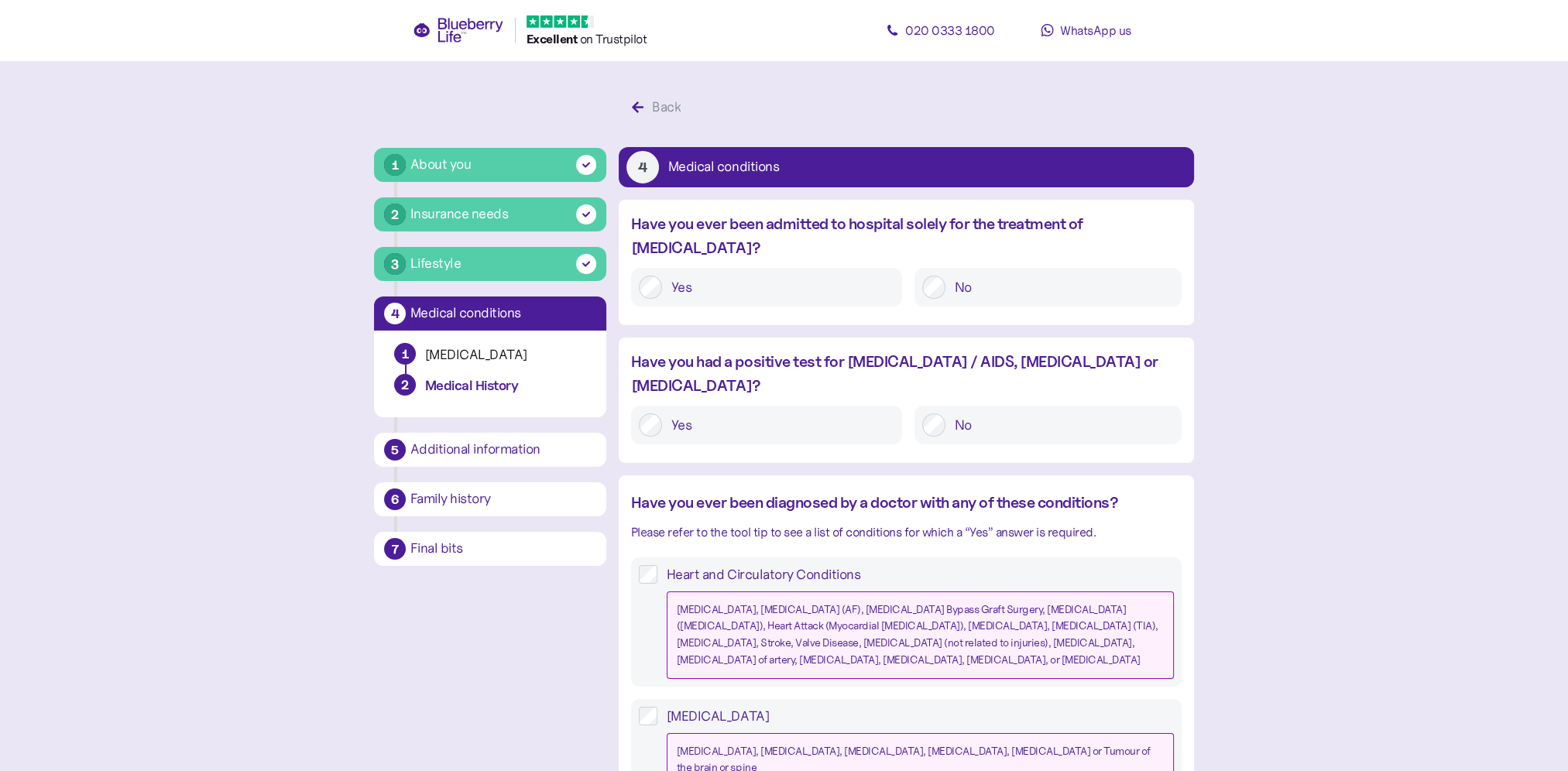
click at [957, 413] on label "No" at bounding box center [1060, 425] width 229 height 23
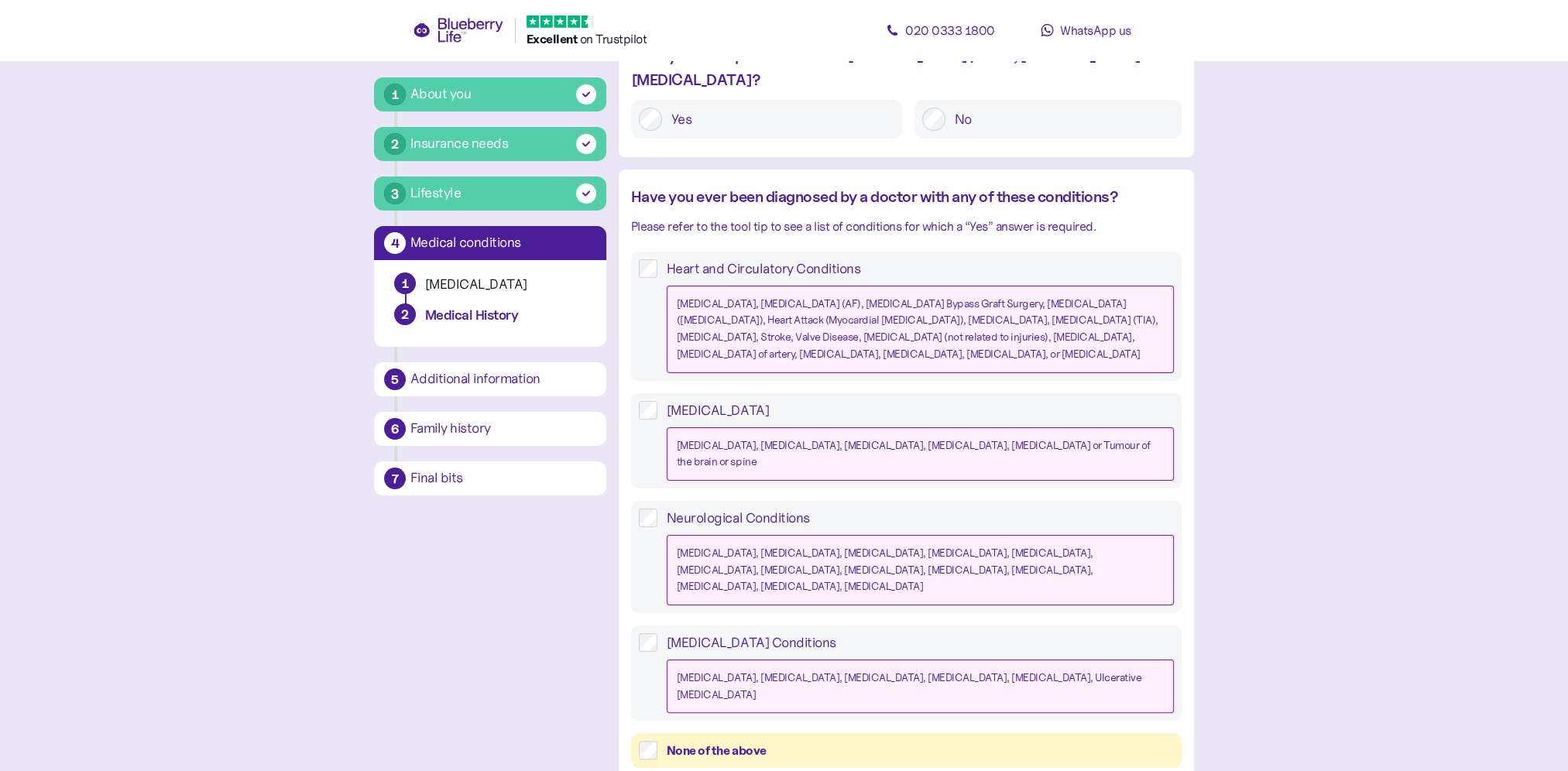
scroll to position [310, 0]
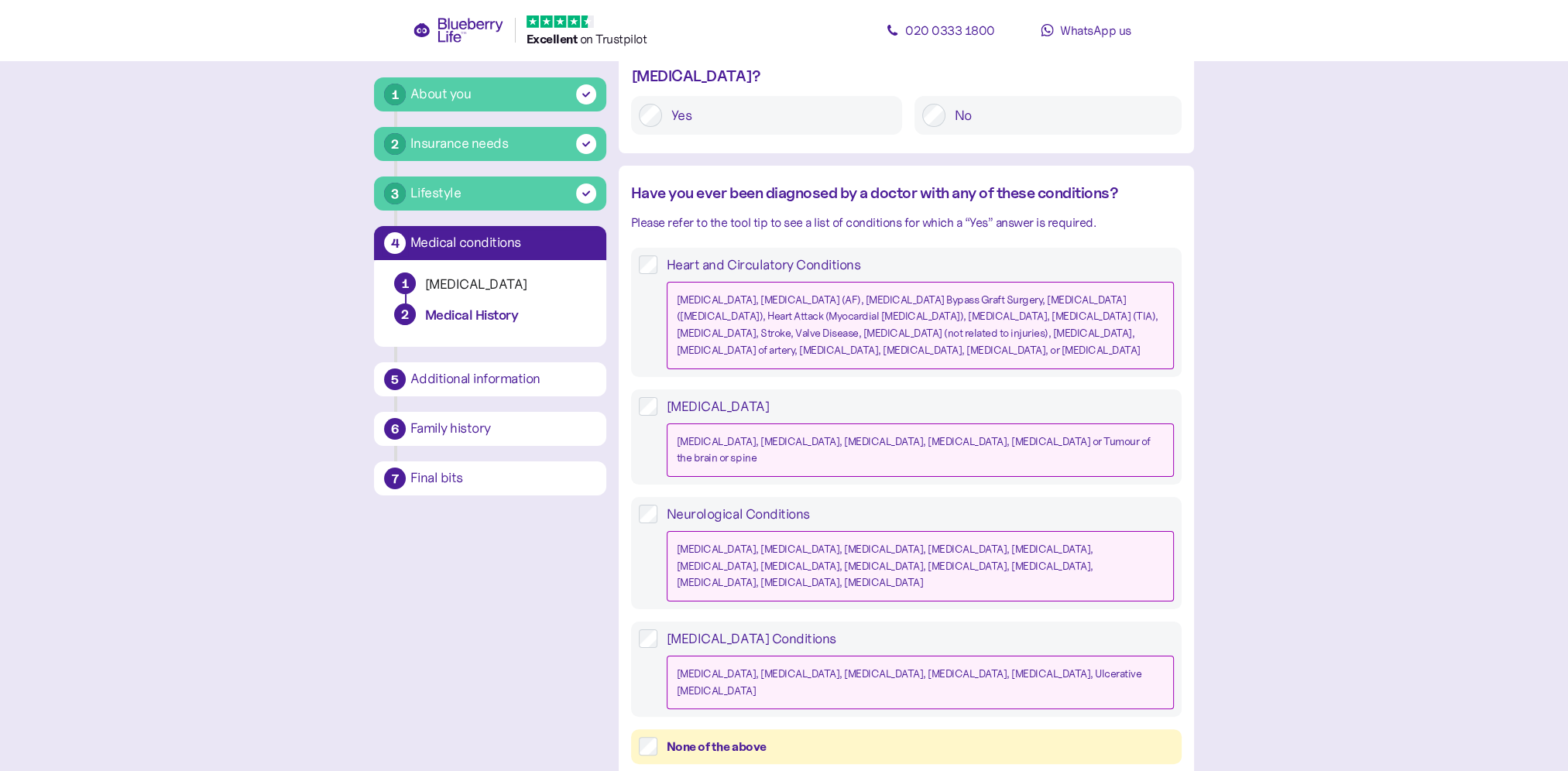
click at [638, 729] on div "None of the above" at bounding box center [906, 746] width 550 height 35
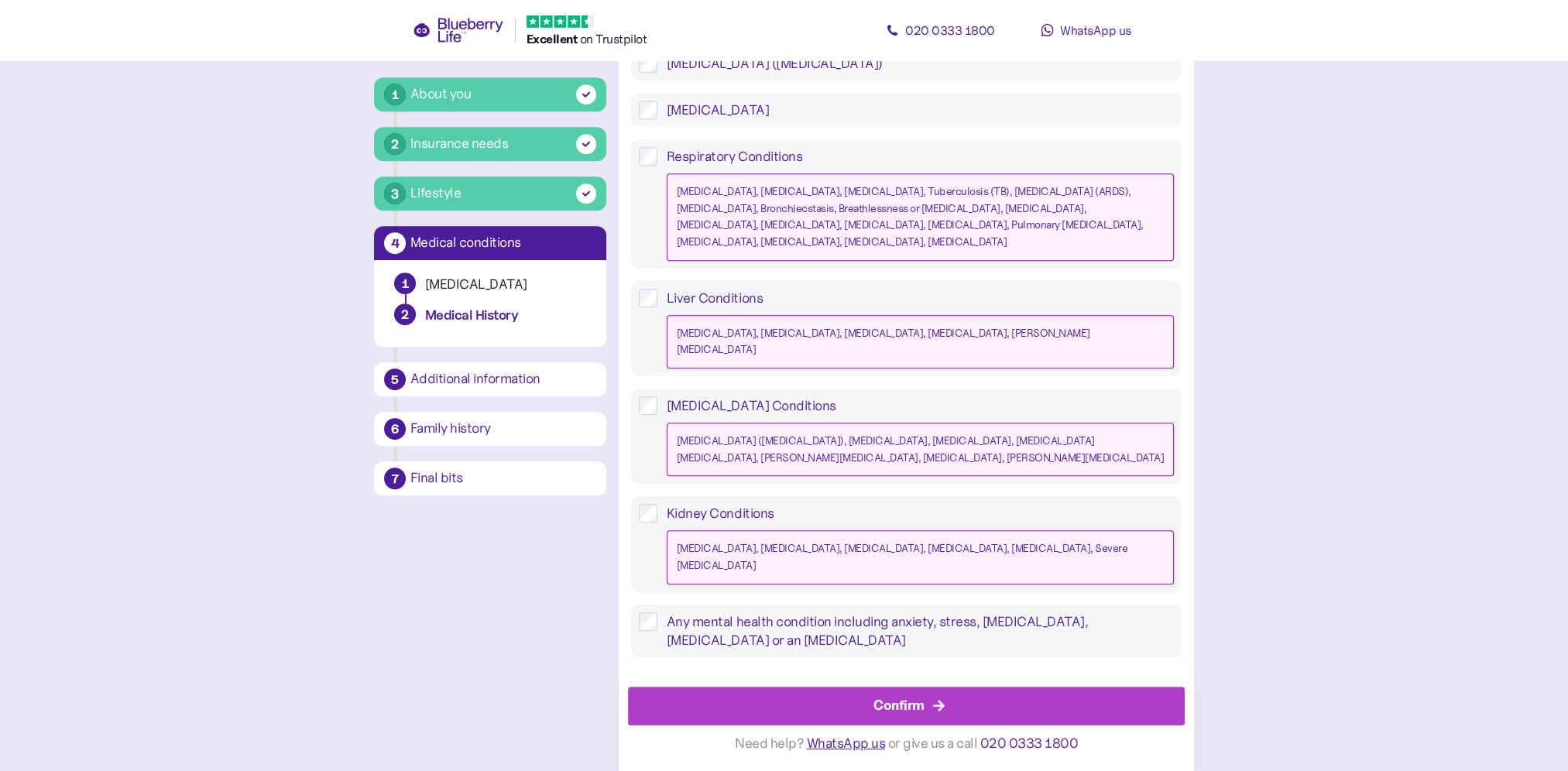
scroll to position [1327, 0]
click at [831, 702] on div "Confirm" at bounding box center [910, 706] width 522 height 37
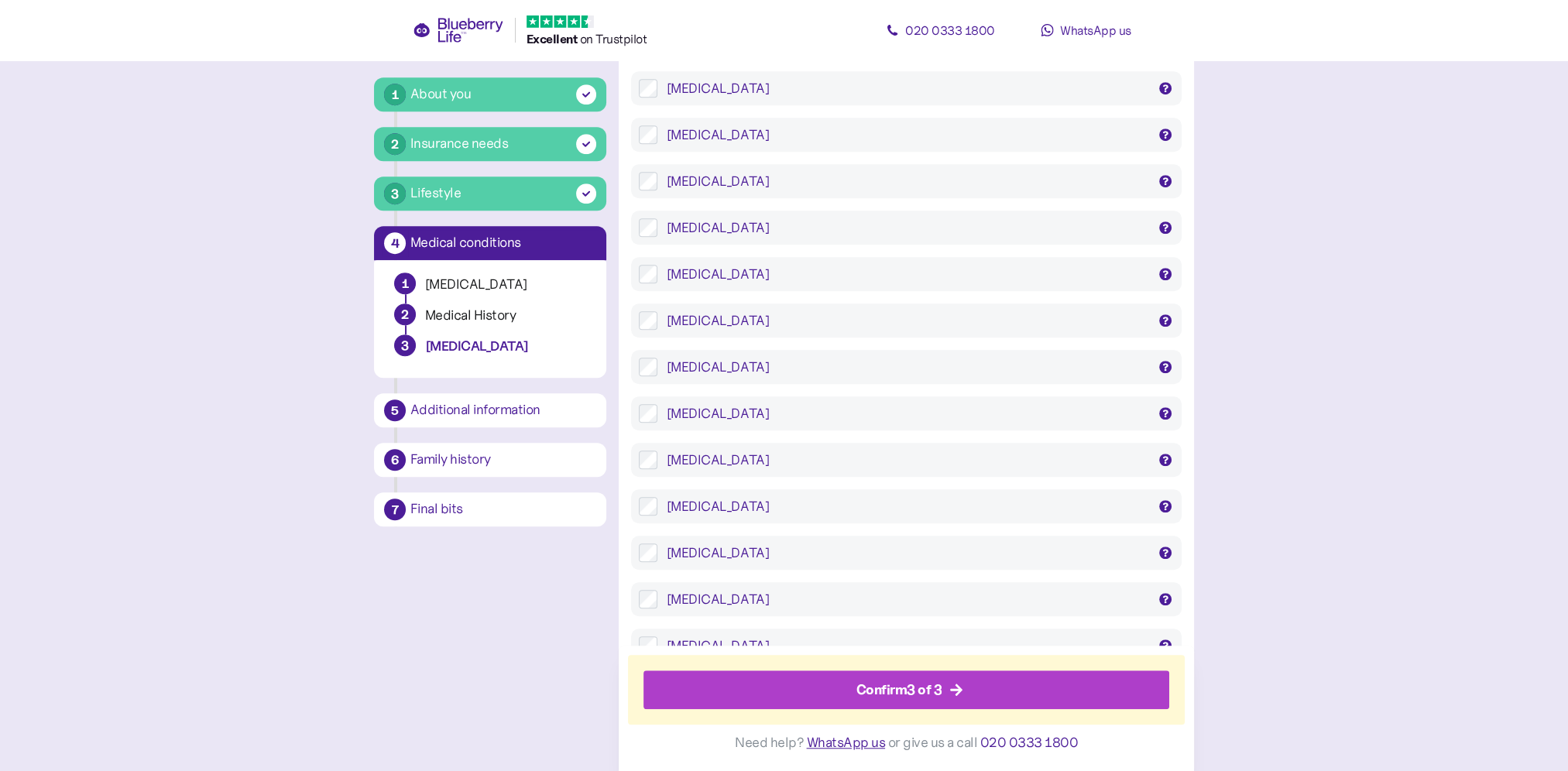
scroll to position [1548, 0]
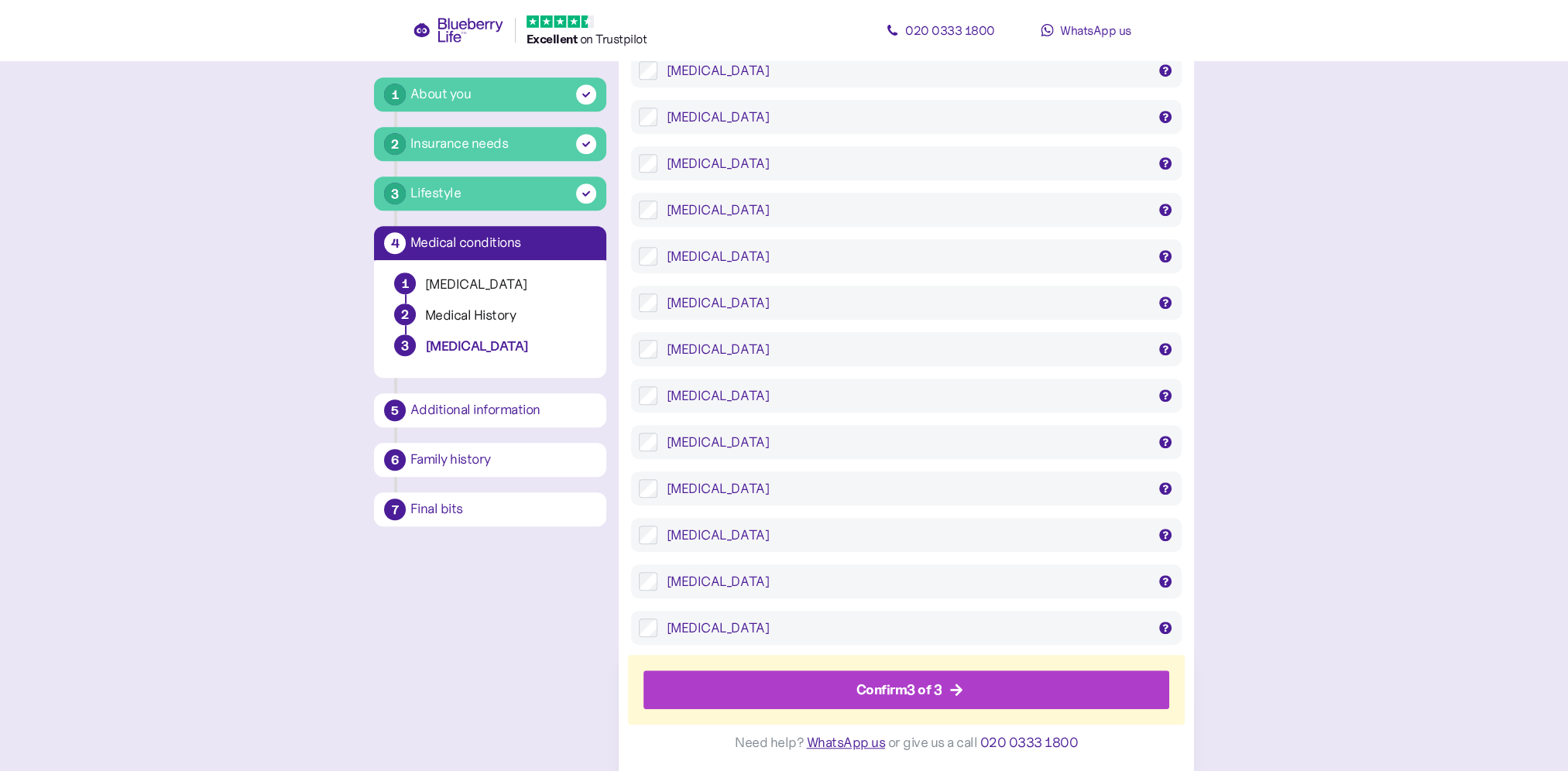
click at [759, 496] on div "Propranolol" at bounding box center [906, 488] width 480 height 19
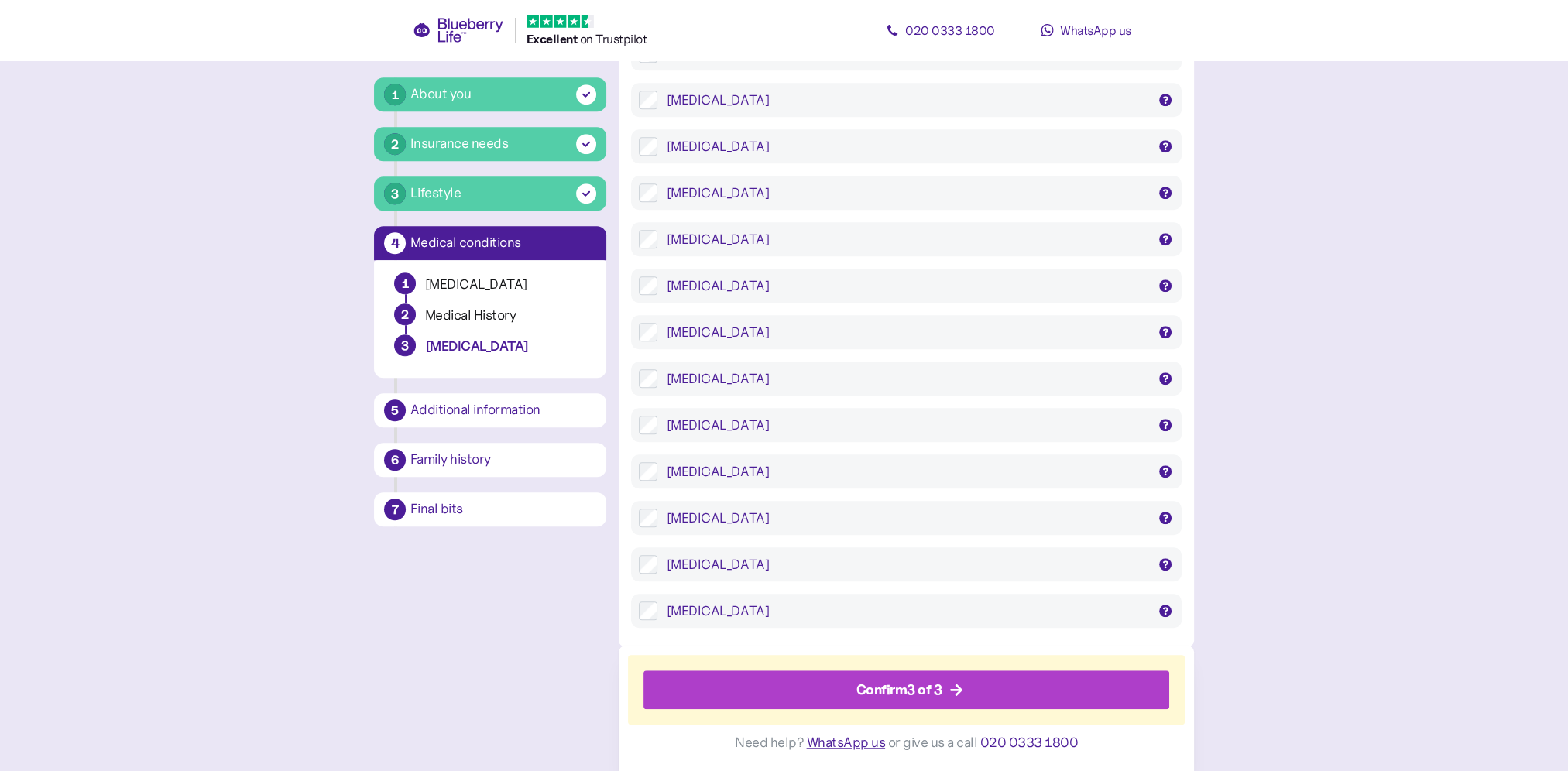
click at [772, 685] on div "Confirm 3 of 3" at bounding box center [909, 691] width 491 height 37
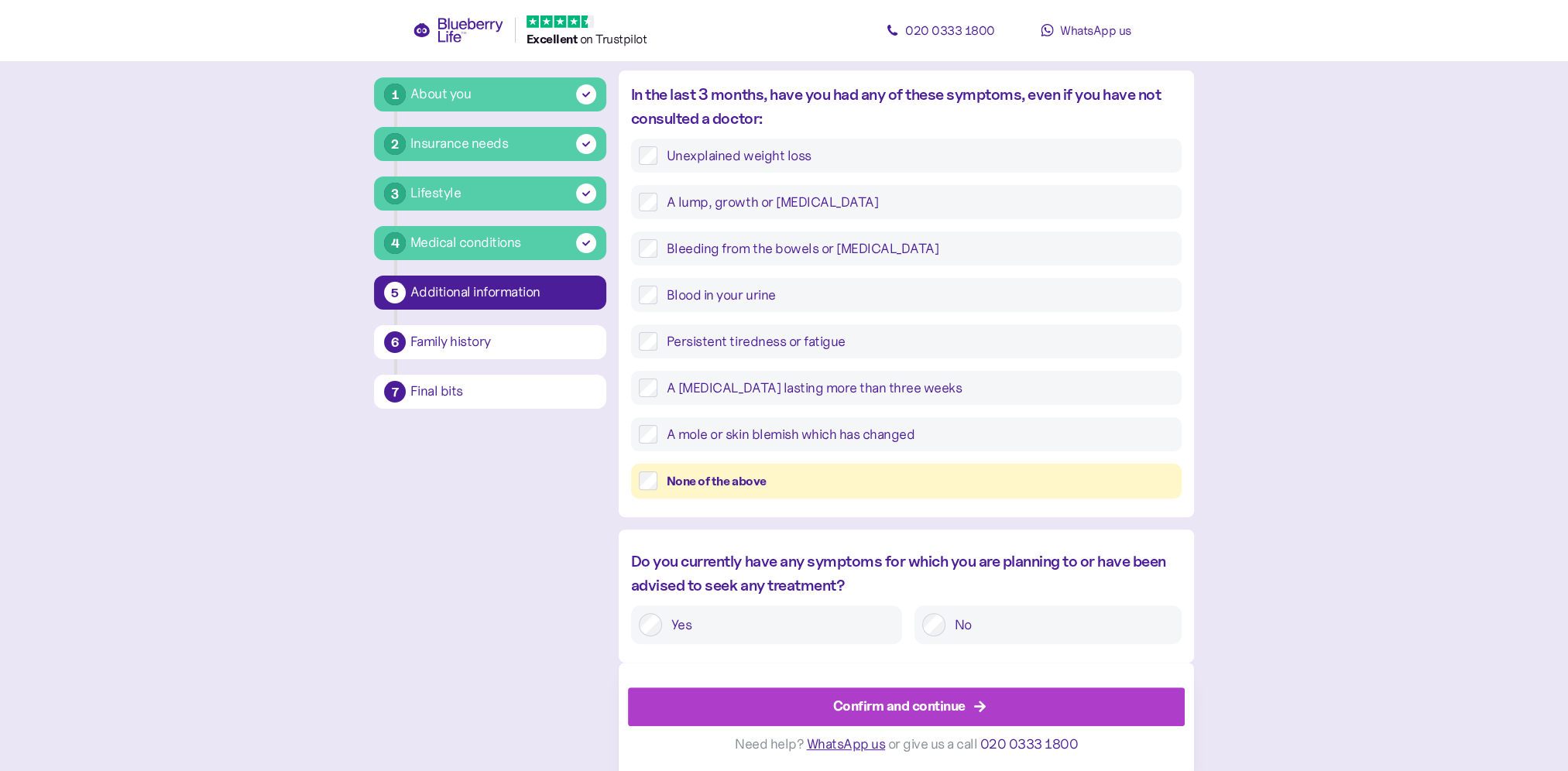
scroll to position [502, 0]
click at [942, 632] on div at bounding box center [934, 624] width 23 height 23
click at [924, 697] on div "Confirm and continue" at bounding box center [899, 705] width 133 height 20
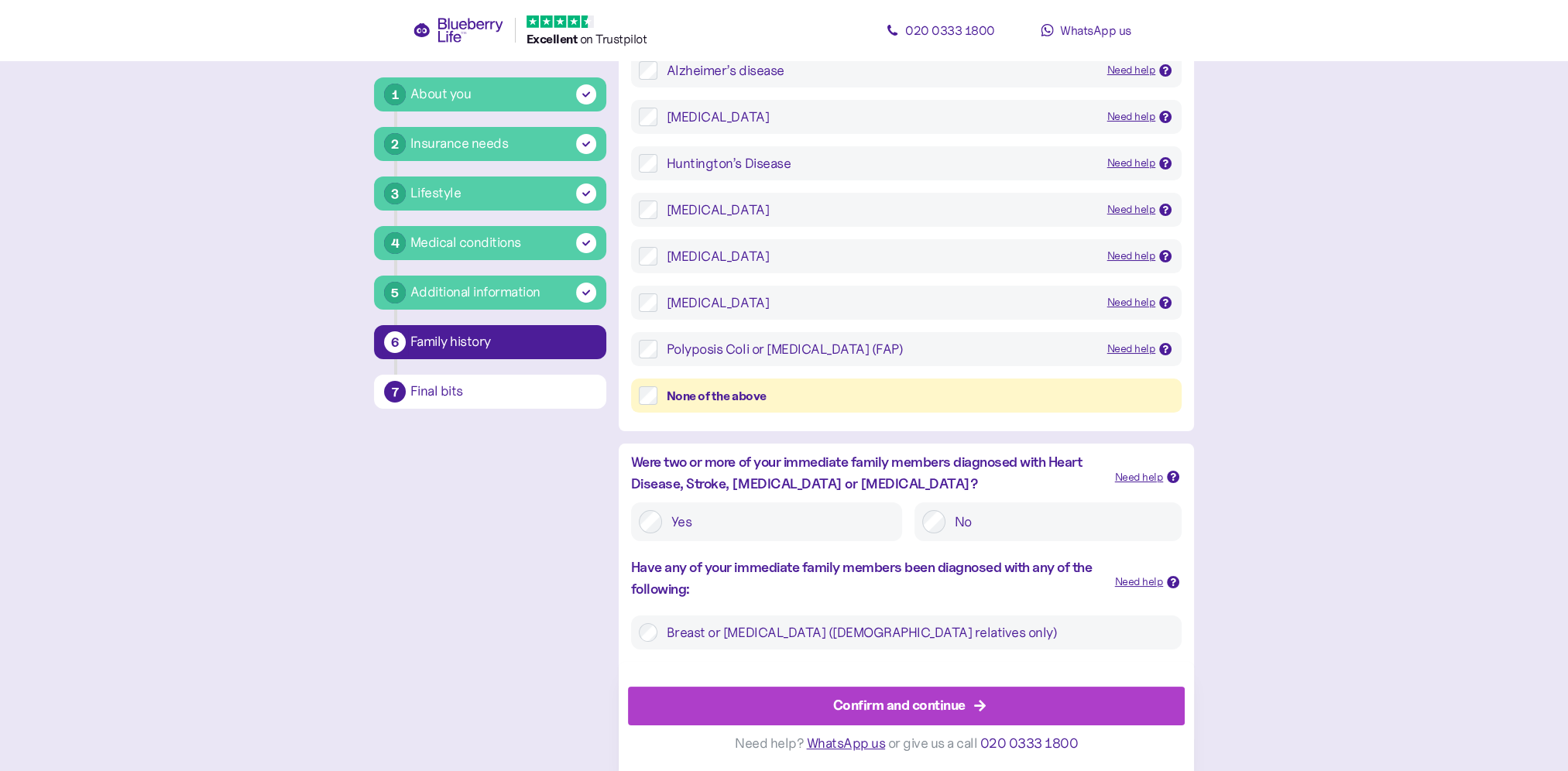
scroll to position [294, 0]
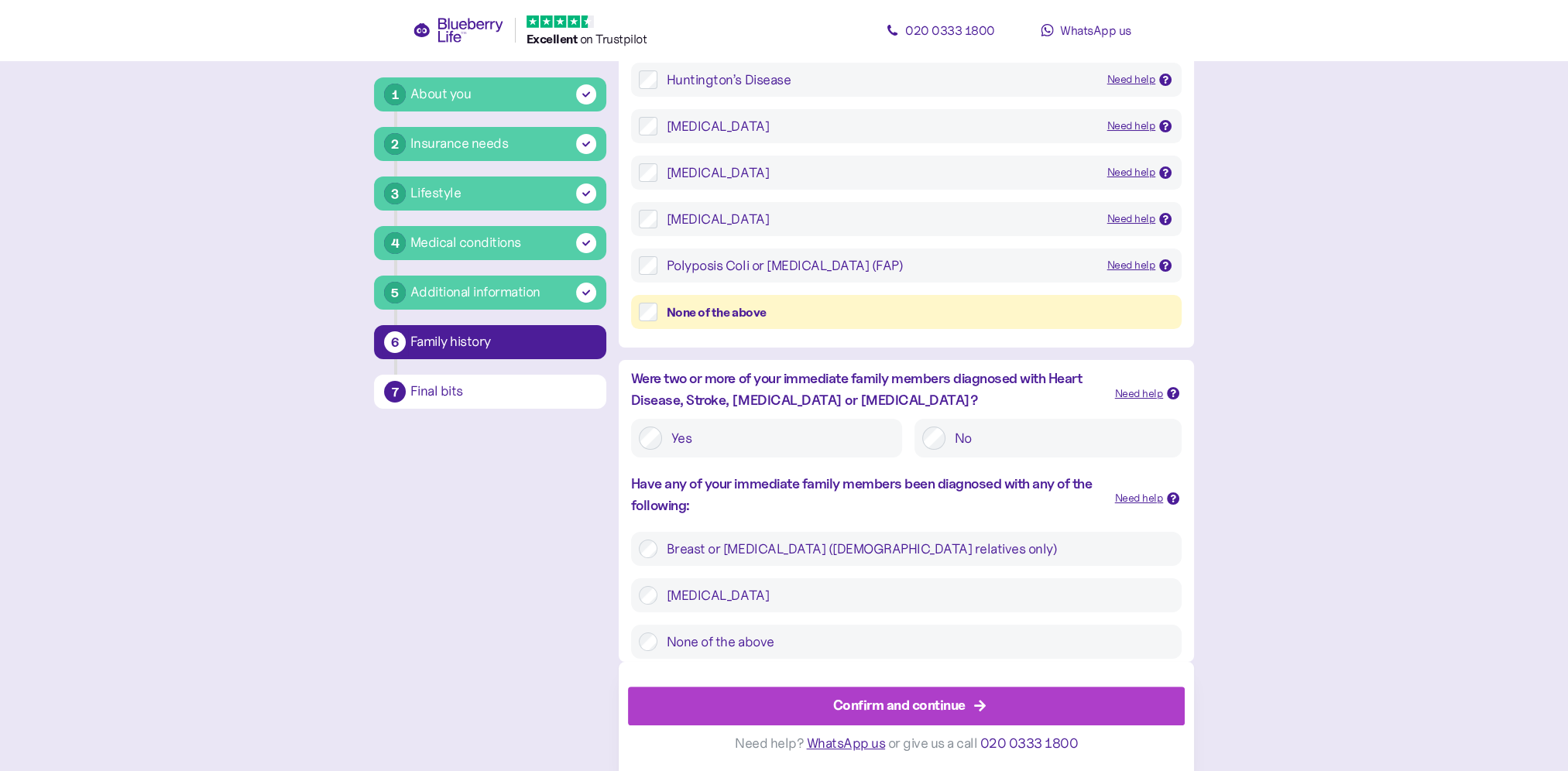
click at [867, 694] on span "Confirm and continue" at bounding box center [899, 706] width 133 height 37
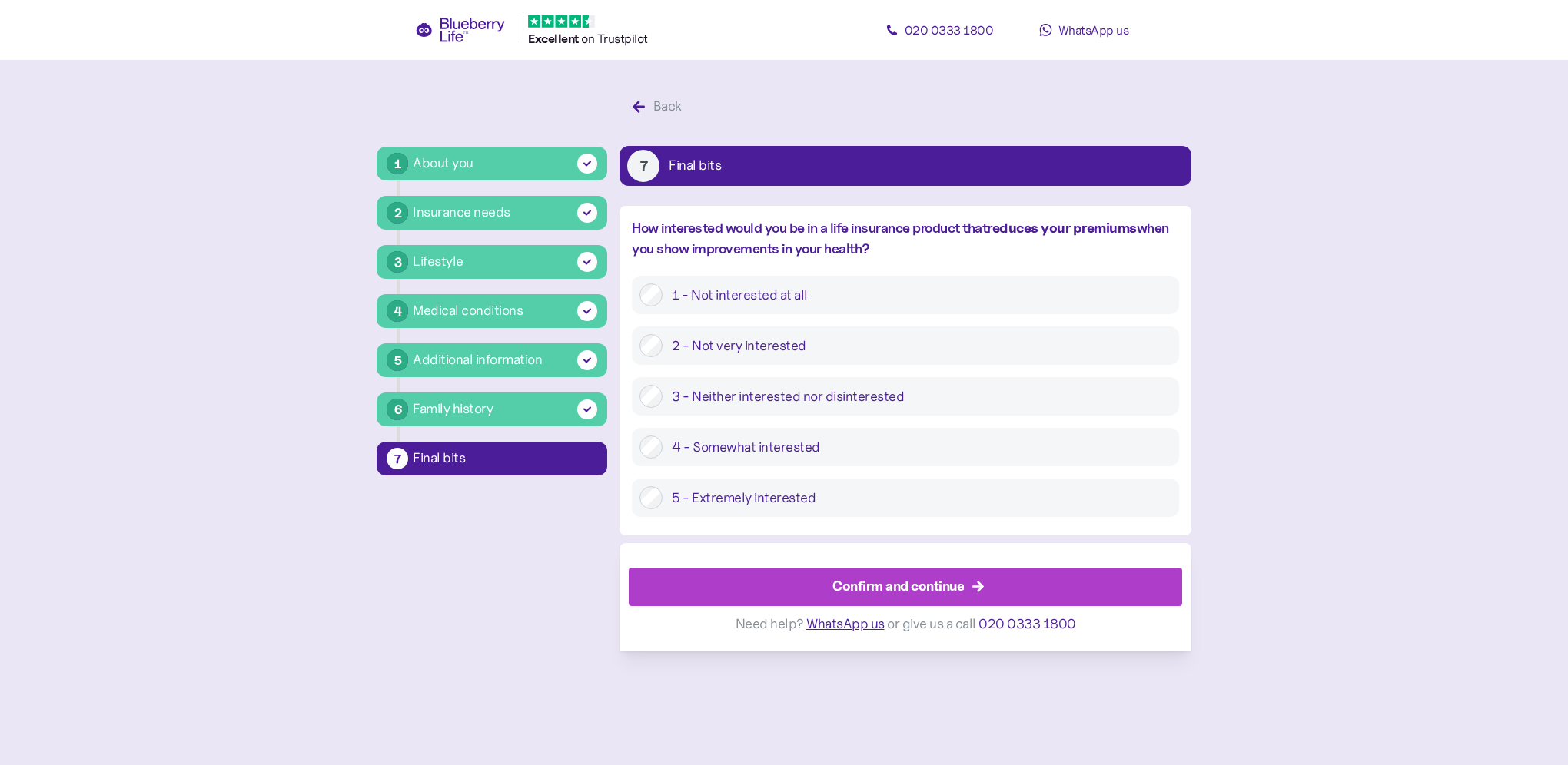
click at [866, 578] on div "Confirm and continue" at bounding box center [898, 586] width 132 height 20
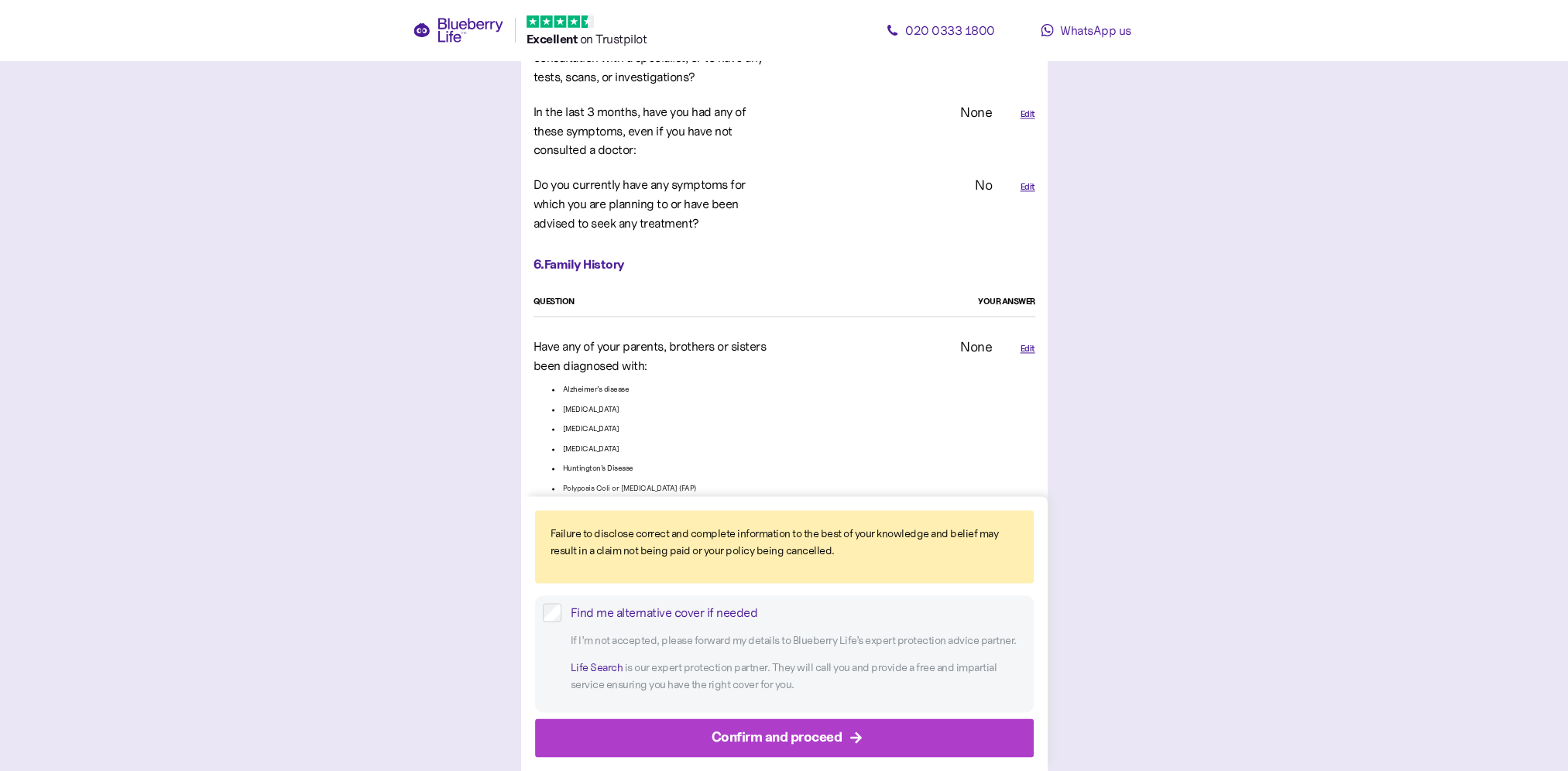
scroll to position [3241, 0]
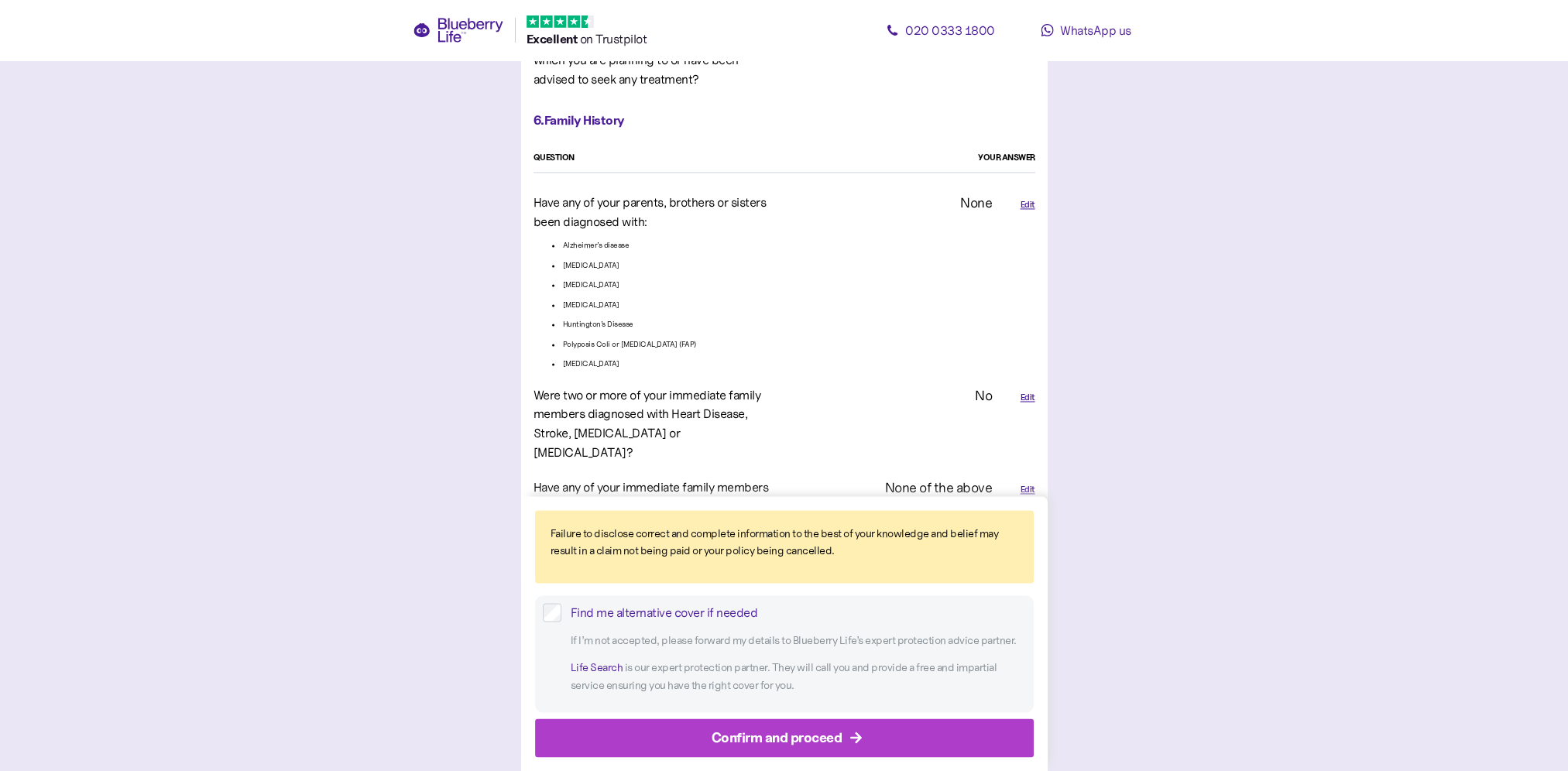
click at [762, 738] on div "Confirm and proceed" at bounding box center [776, 737] width 131 height 20
